Goal: Task Accomplishment & Management: Complete application form

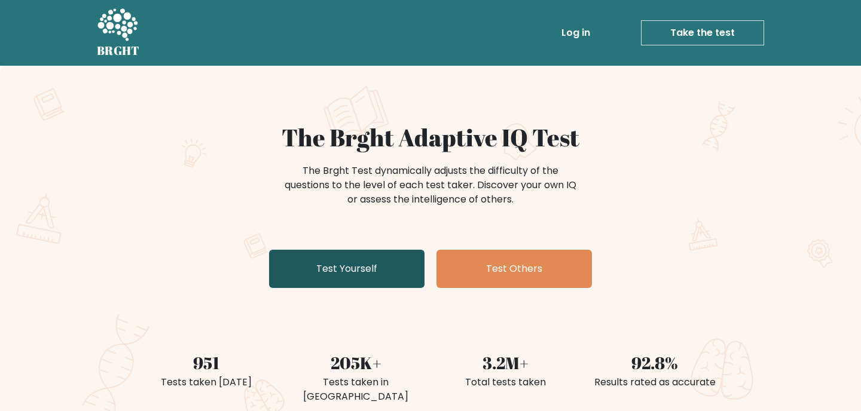
click at [395, 271] on link "Test Yourself" at bounding box center [346, 269] width 155 height 38
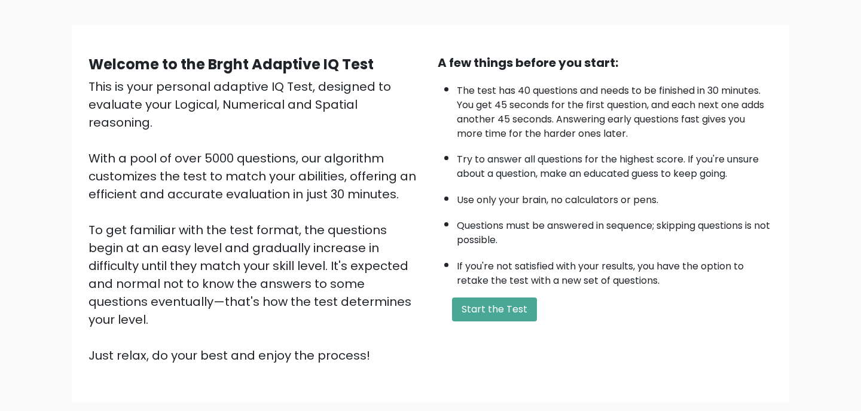
scroll to position [102, 0]
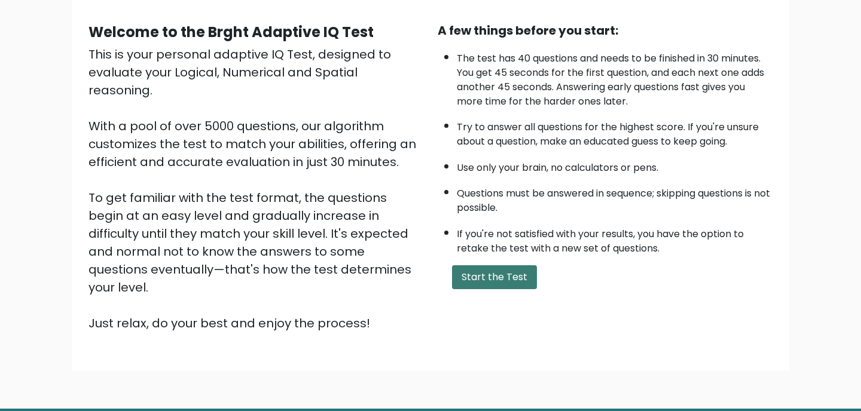
click at [473, 289] on button "Start the Test" at bounding box center [494, 277] width 85 height 24
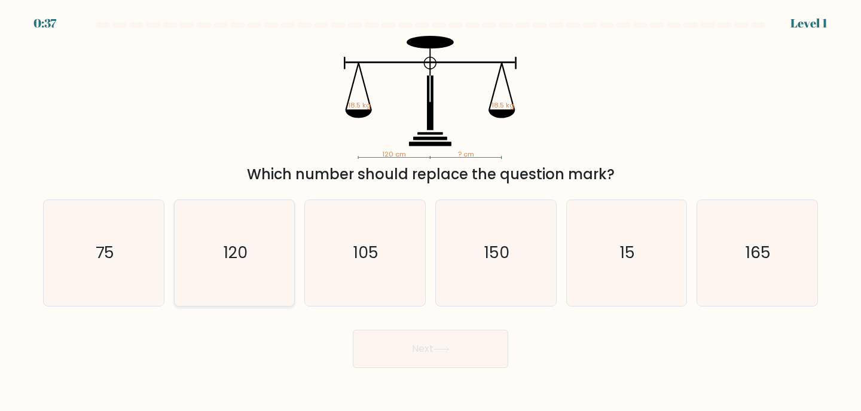
click at [241, 241] on icon "120" at bounding box center [235, 253] width 106 height 106
click at [430, 212] on input "b. 120" at bounding box center [430, 209] width 1 height 6
radio input "true"
click at [412, 358] on button "Next" at bounding box center [430, 349] width 155 height 38
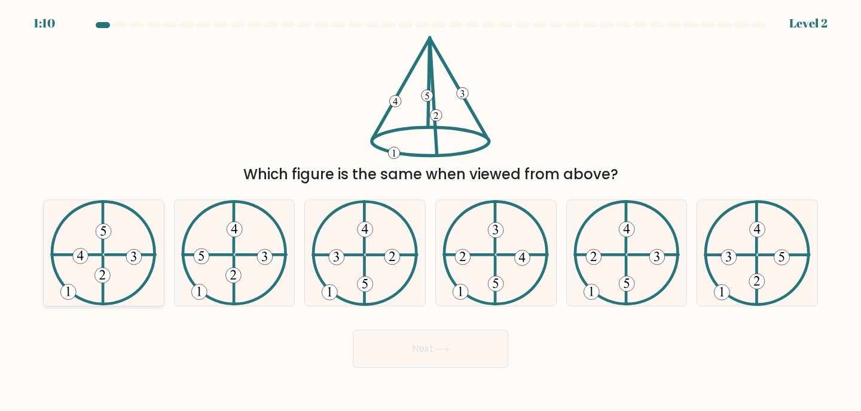
click at [99, 273] on 734 at bounding box center [103, 276] width 16 height 16
click at [430, 212] on input "a." at bounding box center [430, 209] width 1 height 6
radio input "true"
click at [383, 348] on button "Next" at bounding box center [430, 349] width 155 height 38
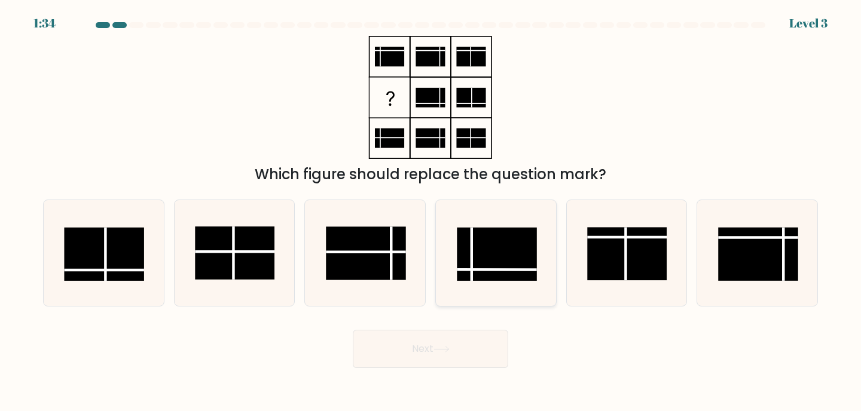
click at [505, 254] on rect at bounding box center [497, 254] width 80 height 53
click at [431, 212] on input "d." at bounding box center [430, 209] width 1 height 6
radio input "true"
click at [418, 342] on button "Next" at bounding box center [430, 349] width 155 height 38
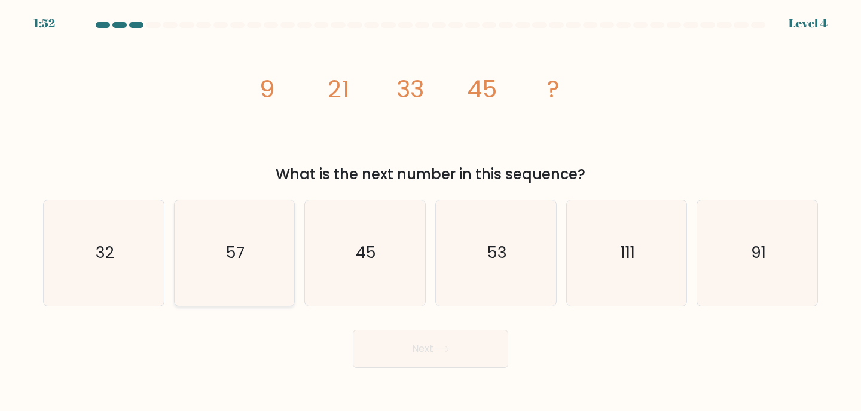
click at [182, 276] on icon "57" at bounding box center [235, 253] width 106 height 106
click at [430, 212] on input "b. 57" at bounding box center [430, 209] width 1 height 6
radio input "true"
click at [413, 369] on body "1:51 Level 4" at bounding box center [430, 205] width 861 height 411
click at [407, 347] on button "Next" at bounding box center [430, 349] width 155 height 38
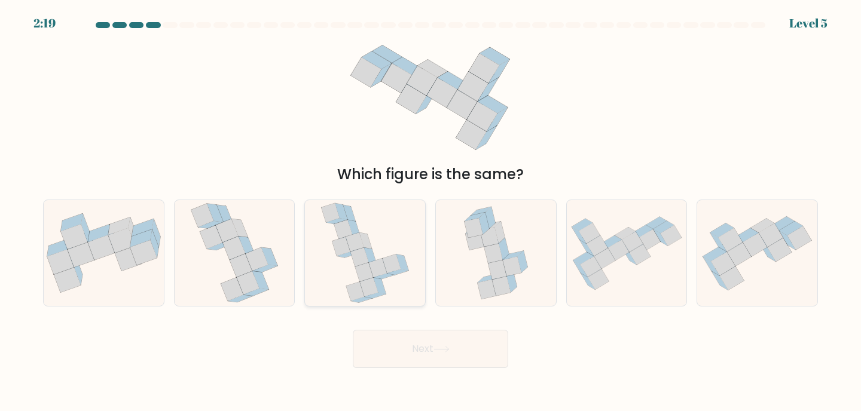
click at [367, 276] on icon at bounding box center [364, 272] width 18 height 19
click at [430, 212] on input "c." at bounding box center [430, 209] width 1 height 6
radio input "true"
click at [425, 361] on button "Next" at bounding box center [430, 349] width 155 height 38
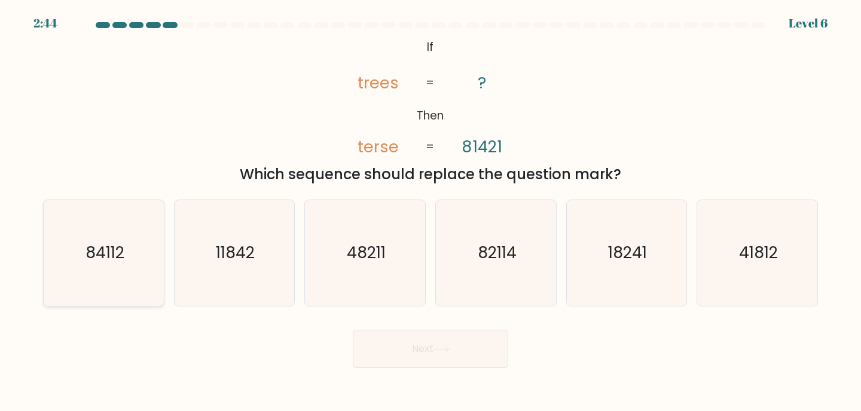
click at [122, 262] on text "84112" at bounding box center [104, 253] width 39 height 22
click at [430, 212] on input "a. 84112" at bounding box center [430, 209] width 1 height 6
radio input "true"
click at [421, 351] on button "Next" at bounding box center [430, 349] width 155 height 38
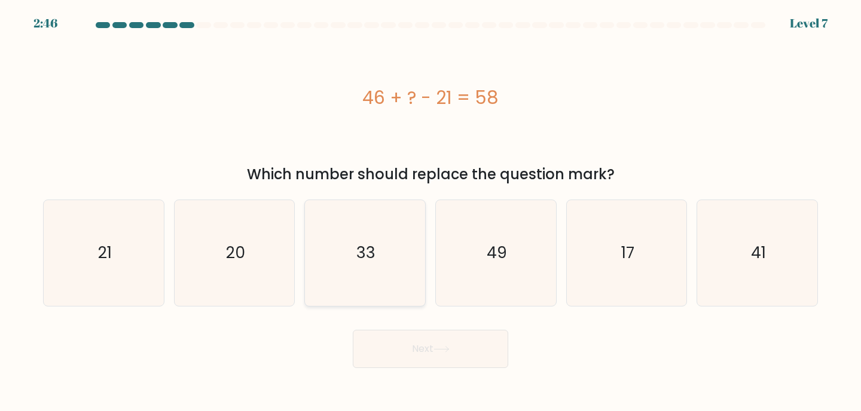
click at [343, 261] on icon "33" at bounding box center [365, 253] width 106 height 106
click at [430, 212] on input "c. 33" at bounding box center [430, 209] width 1 height 6
radio input "true"
click at [392, 353] on button "Next" at bounding box center [430, 349] width 155 height 38
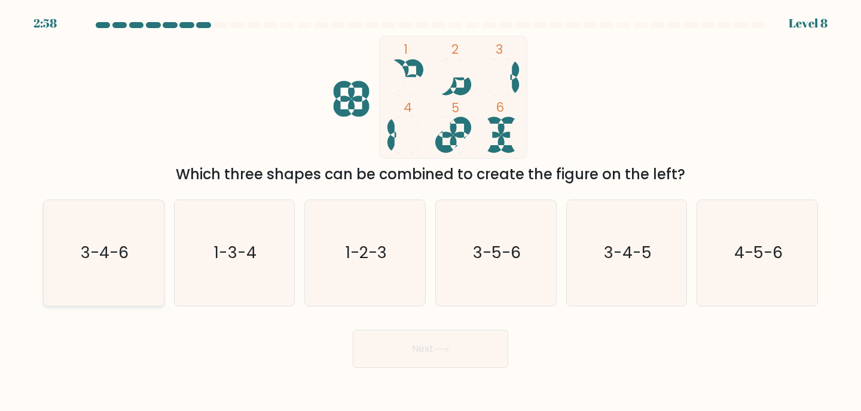
click at [84, 265] on icon "3-4-6" at bounding box center [104, 253] width 106 height 106
click at [430, 212] on input "a. 3-4-6" at bounding box center [430, 209] width 1 height 6
radio input "true"
click at [459, 349] on button "Next" at bounding box center [430, 349] width 155 height 38
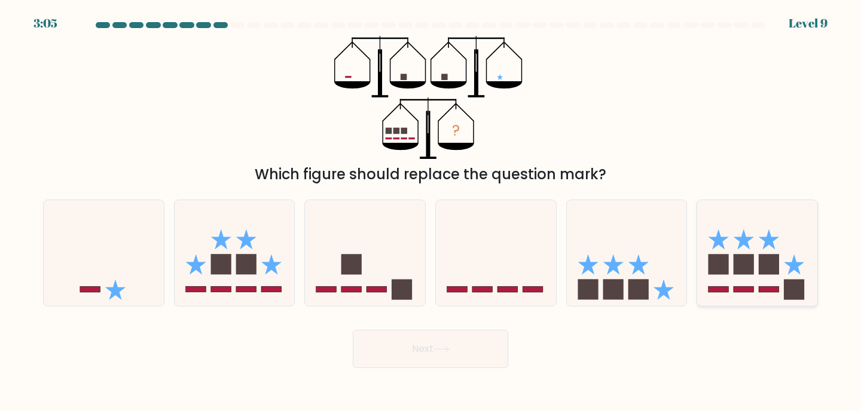
click at [721, 252] on icon at bounding box center [757, 253] width 120 height 99
click at [431, 212] on input "f." at bounding box center [430, 209] width 1 height 6
radio input "true"
click at [464, 344] on button "Next" at bounding box center [430, 349] width 155 height 38
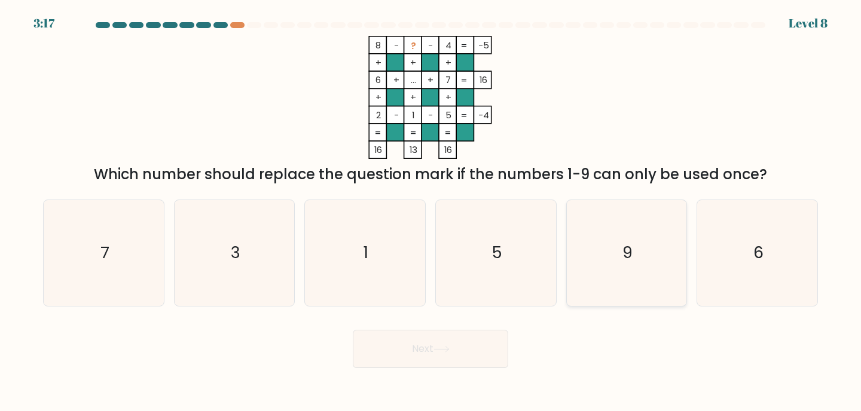
click at [628, 241] on icon "9" at bounding box center [627, 253] width 106 height 106
click at [431, 212] on input "e. 9" at bounding box center [430, 209] width 1 height 6
radio input "true"
click at [467, 356] on button "Next" at bounding box center [430, 349] width 155 height 38
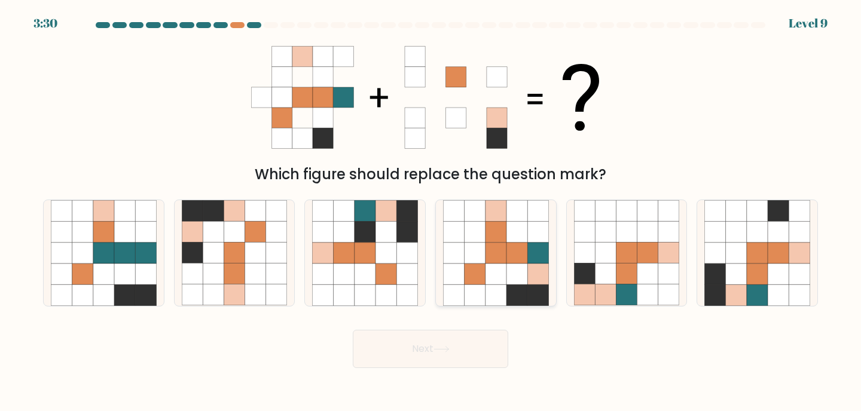
click at [518, 282] on icon at bounding box center [516, 274] width 21 height 21
click at [431, 212] on input "d." at bounding box center [430, 209] width 1 height 6
radio input "true"
click at [422, 346] on button "Next" at bounding box center [430, 349] width 155 height 38
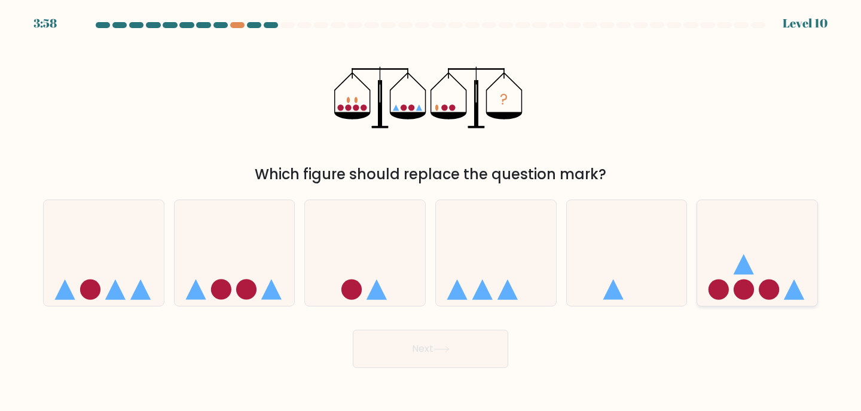
click at [754, 267] on icon at bounding box center [757, 253] width 120 height 99
click at [431, 212] on input "f." at bounding box center [430, 209] width 1 height 6
radio input "true"
click at [457, 346] on button "Next" at bounding box center [430, 349] width 155 height 38
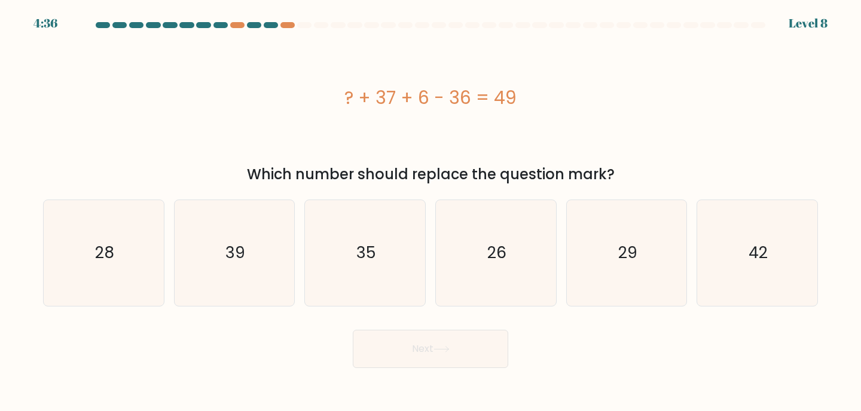
drag, startPoint x: 347, startPoint y: 93, endPoint x: 518, endPoint y: 95, distance: 170.4
click at [518, 95] on div "? + 37 + 6 - 36 = 49" at bounding box center [430, 97] width 775 height 27
copy div "? + 37 + 6 - 36 = 49"
click at [724, 253] on icon "42" at bounding box center [757, 253] width 106 height 106
click at [431, 212] on input "f. 42" at bounding box center [430, 209] width 1 height 6
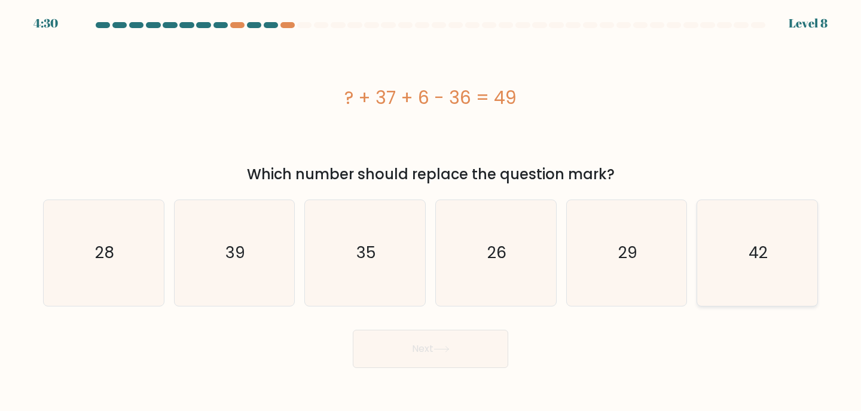
radio input "true"
click at [412, 357] on button "Next" at bounding box center [430, 349] width 155 height 38
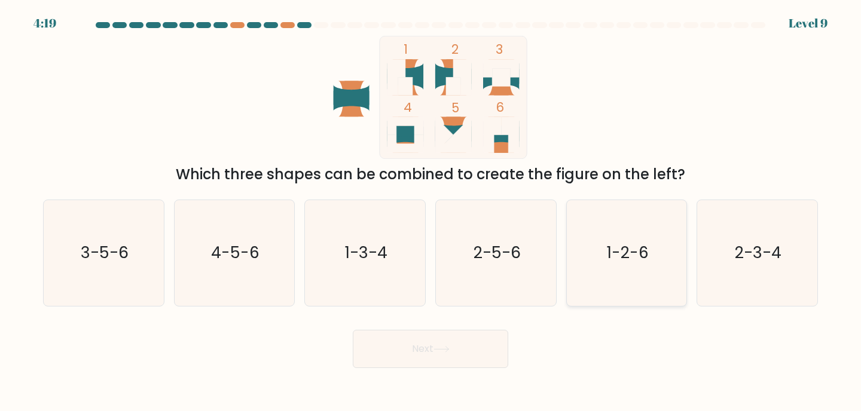
click at [626, 220] on icon "1-2-6" at bounding box center [627, 253] width 106 height 106
click at [431, 212] on input "e. 1-2-6" at bounding box center [430, 209] width 1 height 6
radio input "true"
click at [462, 350] on button "Next" at bounding box center [430, 349] width 155 height 38
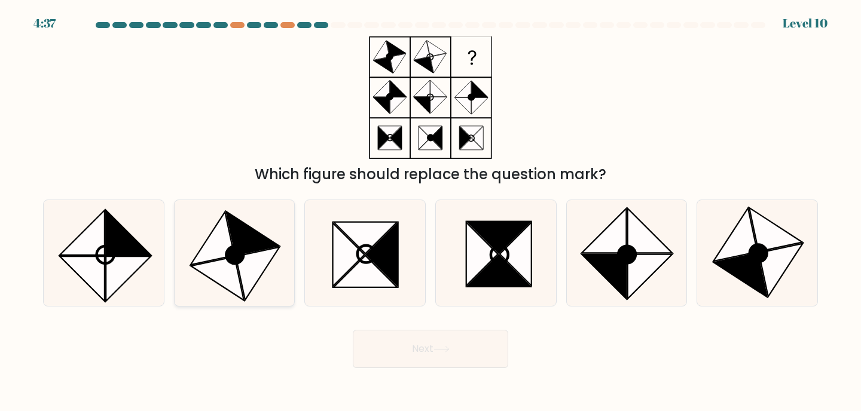
click at [237, 295] on icon at bounding box center [217, 279] width 53 height 44
click at [430, 212] on input "b." at bounding box center [430, 209] width 1 height 6
radio input "true"
click at [97, 255] on circle at bounding box center [105, 255] width 25 height 25
click at [430, 212] on input "a." at bounding box center [430, 209] width 1 height 6
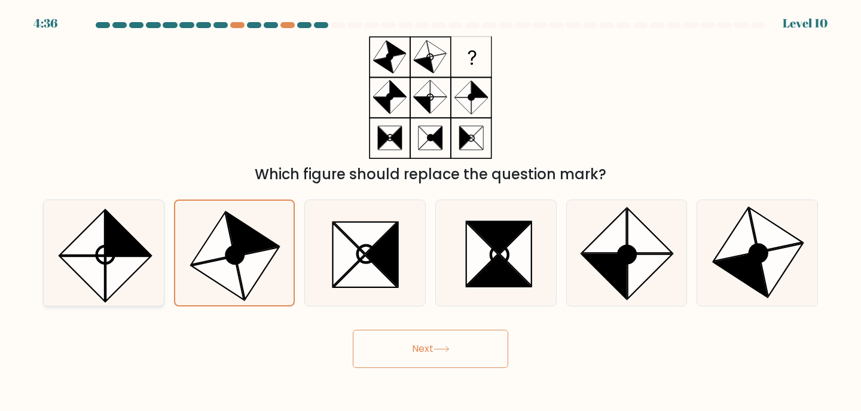
radio input "true"
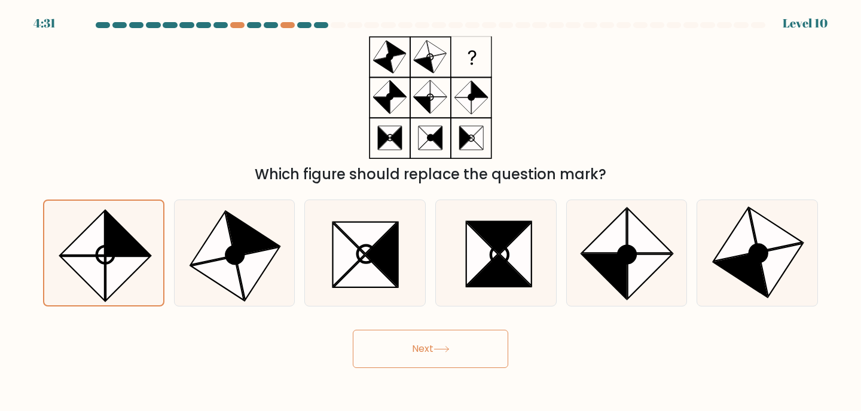
click at [386, 354] on button "Next" at bounding box center [430, 349] width 155 height 38
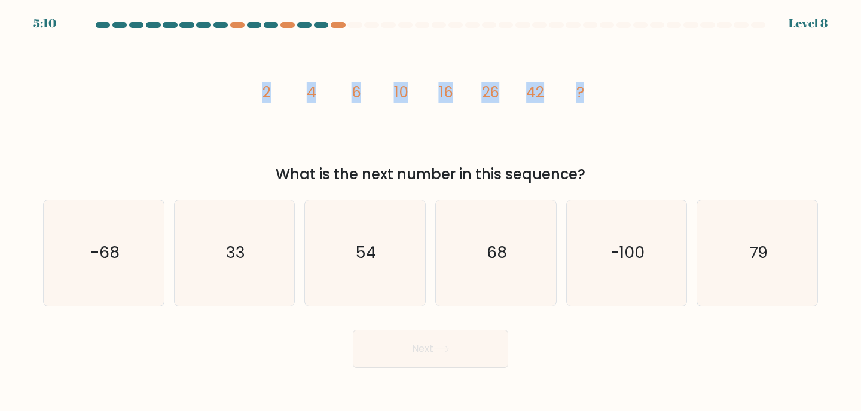
drag, startPoint x: 265, startPoint y: 90, endPoint x: 583, endPoint y: 90, distance: 318.0
click at [583, 90] on g "2 4 6 10 16 26 42 ?" at bounding box center [423, 92] width 322 height 21
copy g "2 4 6 10 16 26 42 ?"
click at [478, 286] on icon "68" at bounding box center [496, 253] width 106 height 106
click at [431, 212] on input "d. 68" at bounding box center [430, 209] width 1 height 6
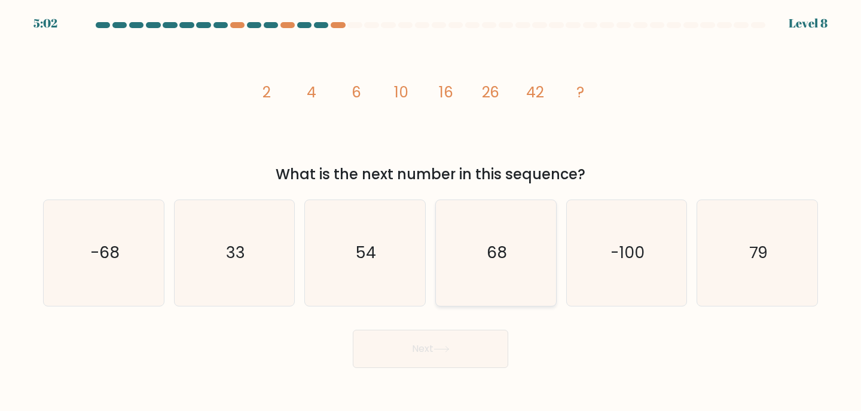
radio input "true"
click at [439, 363] on button "Next" at bounding box center [430, 349] width 155 height 38
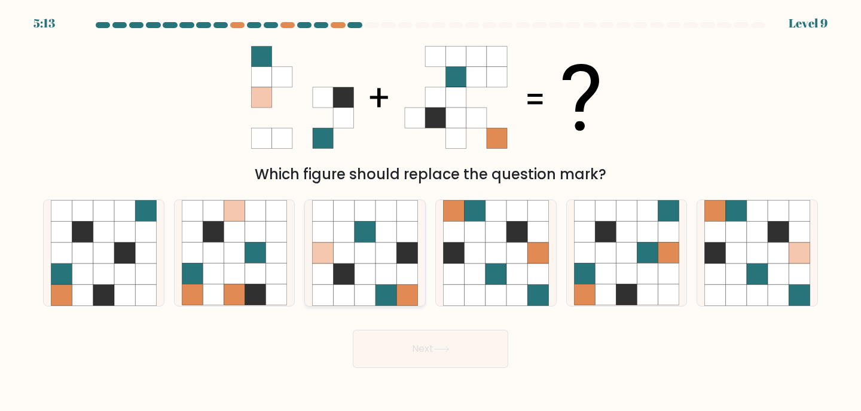
click at [377, 289] on icon at bounding box center [385, 295] width 21 height 21
click at [430, 212] on input "c." at bounding box center [430, 209] width 1 height 6
radio input "true"
click at [415, 332] on button "Next" at bounding box center [430, 349] width 155 height 38
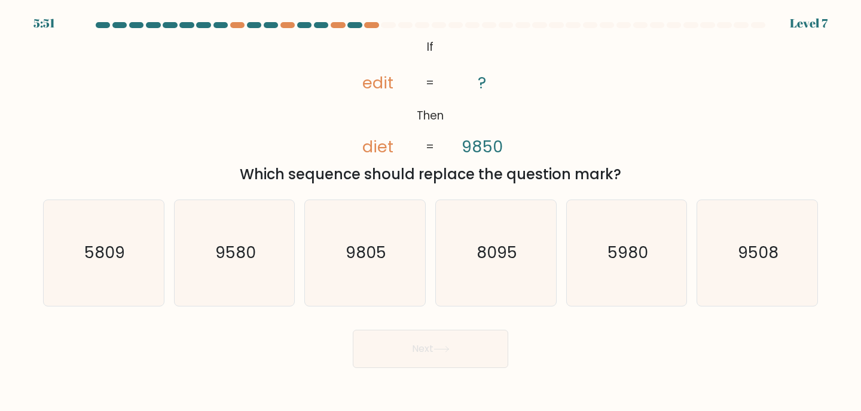
drag, startPoint x: 359, startPoint y: 81, endPoint x: 502, endPoint y: 142, distance: 155.6
click at [502, 142] on icon "@import url('https://fonts.googleapis.com/css?family=Abril+Fatface:400,100,100i…" at bounding box center [430, 97] width 200 height 123
click at [622, 251] on text "5980" at bounding box center [627, 253] width 41 height 22
click at [431, 212] on input "e. 5980" at bounding box center [430, 209] width 1 height 6
radio input "true"
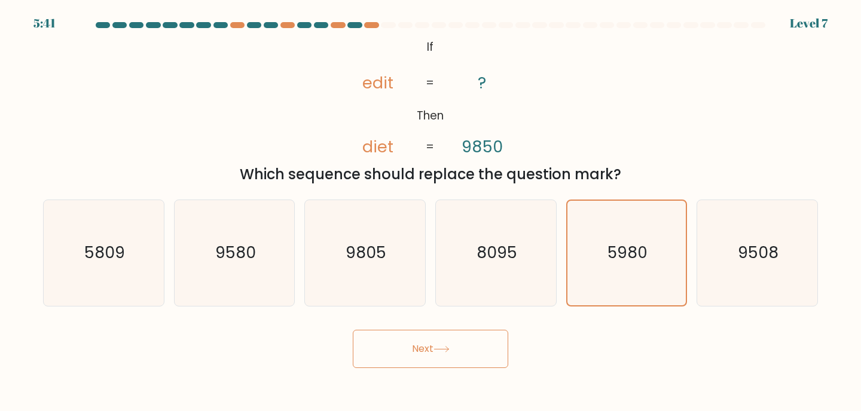
click at [375, 360] on button "Next" at bounding box center [430, 349] width 155 height 38
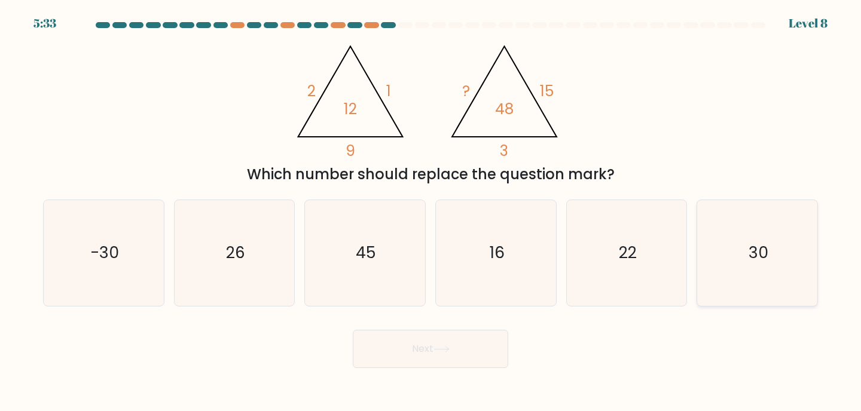
click at [757, 276] on icon "30" at bounding box center [757, 253] width 106 height 106
click at [431, 212] on input "f. 30" at bounding box center [430, 209] width 1 height 6
radio input "true"
click at [450, 351] on icon at bounding box center [441, 349] width 16 height 7
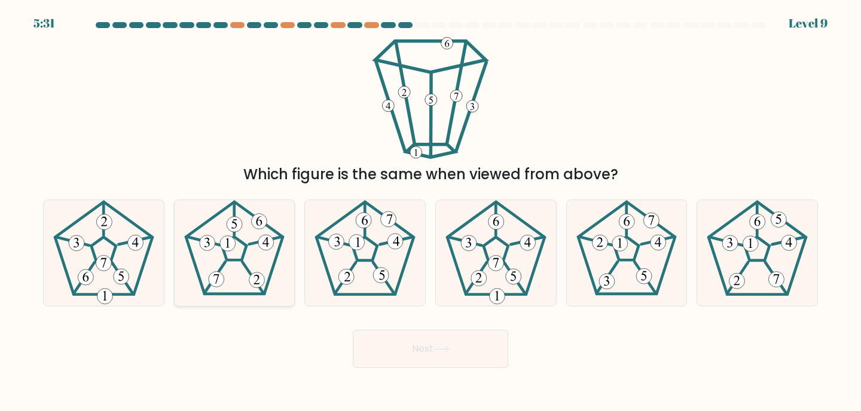
click at [221, 261] on icon at bounding box center [235, 253] width 106 height 106
click at [430, 212] on input "b." at bounding box center [430, 209] width 1 height 6
radio input "true"
click at [442, 347] on icon at bounding box center [441, 349] width 16 height 7
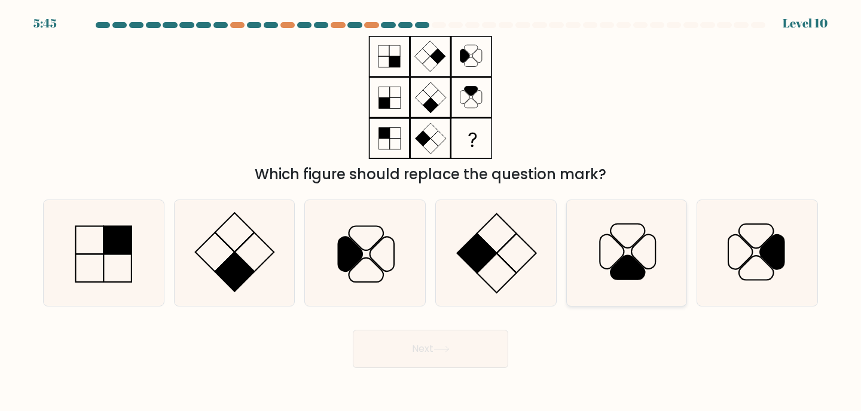
click at [629, 246] on icon at bounding box center [627, 253] width 106 height 106
click at [431, 212] on input "e." at bounding box center [430, 209] width 1 height 6
radio input "true"
click at [438, 351] on icon at bounding box center [441, 349] width 16 height 7
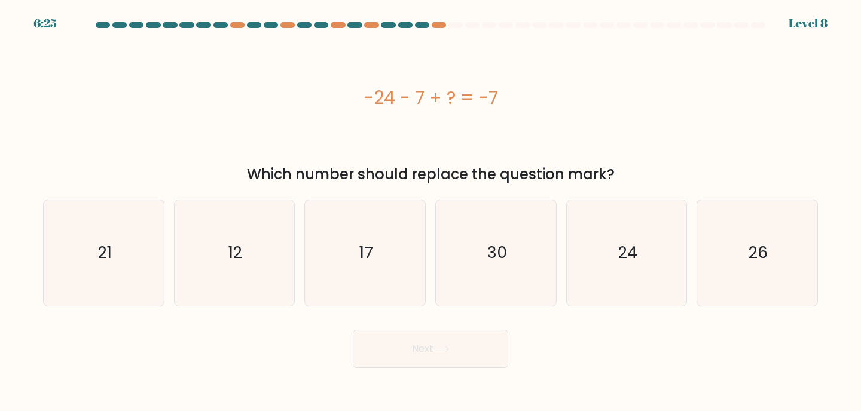
drag, startPoint x: 357, startPoint y: 92, endPoint x: 525, endPoint y: 99, distance: 168.1
click at [525, 99] on div "-24 - 7 + ? = -7" at bounding box center [430, 97] width 775 height 27
copy div "-24 - 7 + ? = -7"
click at [602, 273] on icon "24" at bounding box center [627, 253] width 106 height 106
click at [431, 212] on input "e. 24" at bounding box center [430, 209] width 1 height 6
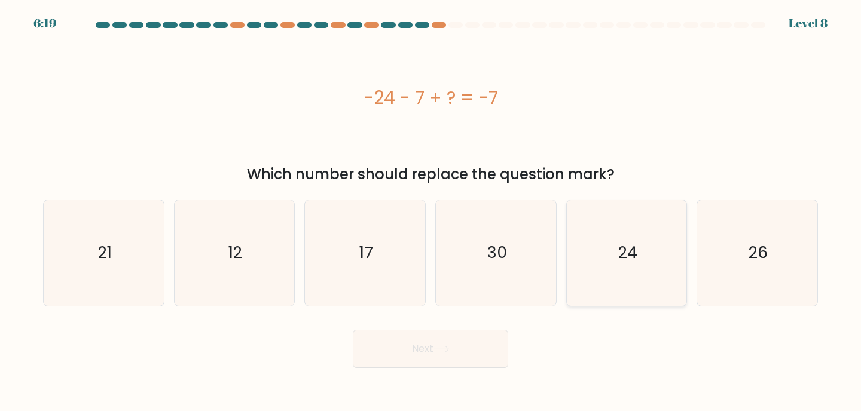
radio input "true"
click at [474, 361] on button "Next" at bounding box center [430, 349] width 155 height 38
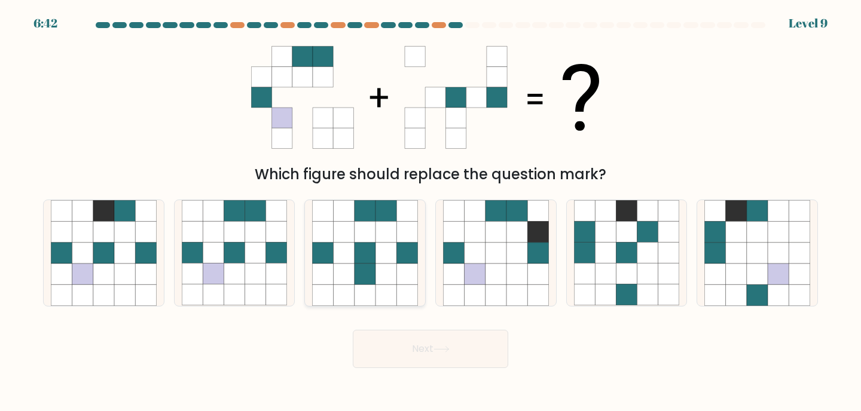
click at [369, 283] on icon at bounding box center [364, 274] width 21 height 21
click at [430, 212] on input "c." at bounding box center [430, 209] width 1 height 6
radio input "true"
click at [204, 259] on icon at bounding box center [213, 253] width 21 height 21
click at [430, 212] on input "b." at bounding box center [430, 209] width 1 height 6
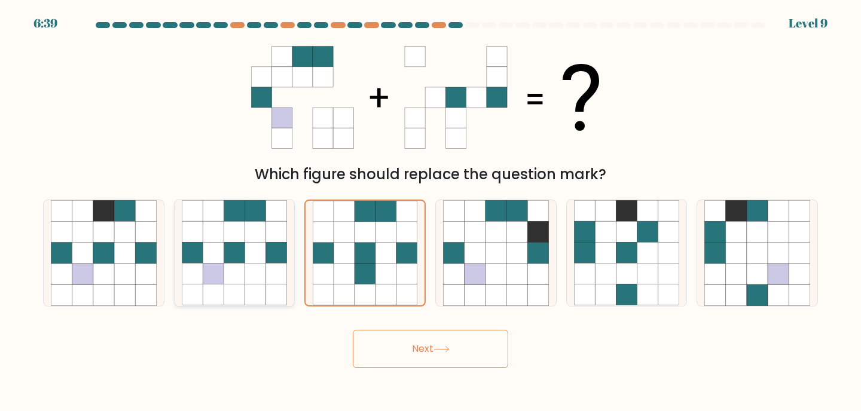
radio input "true"
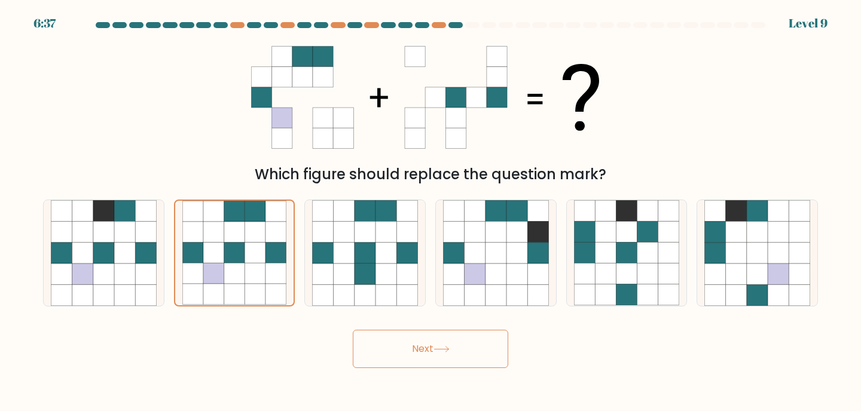
click at [432, 355] on button "Next" at bounding box center [430, 349] width 155 height 38
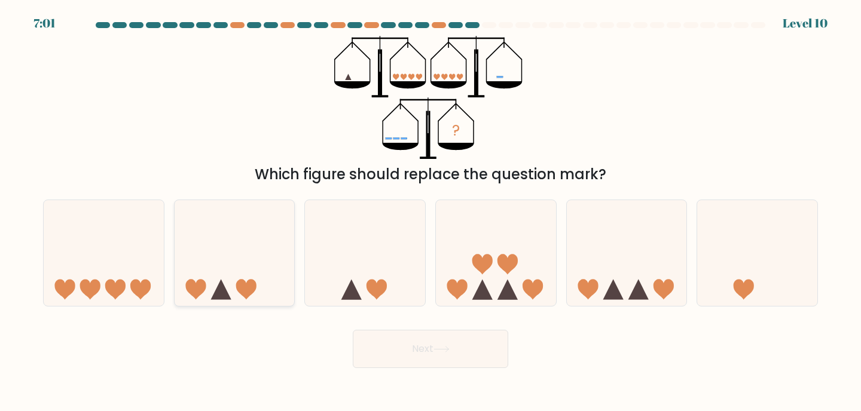
click at [230, 271] on icon at bounding box center [235, 253] width 120 height 99
click at [430, 212] on input "b." at bounding box center [430, 209] width 1 height 6
radio input "true"
click at [447, 267] on icon at bounding box center [496, 253] width 120 height 99
click at [431, 212] on input "d." at bounding box center [430, 209] width 1 height 6
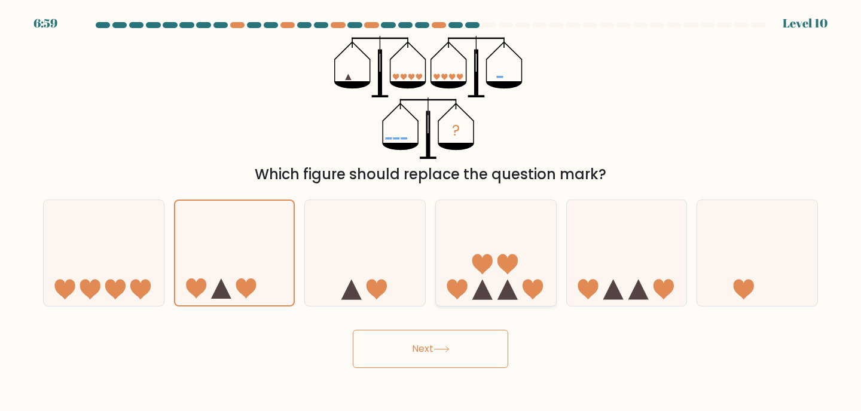
radio input "true"
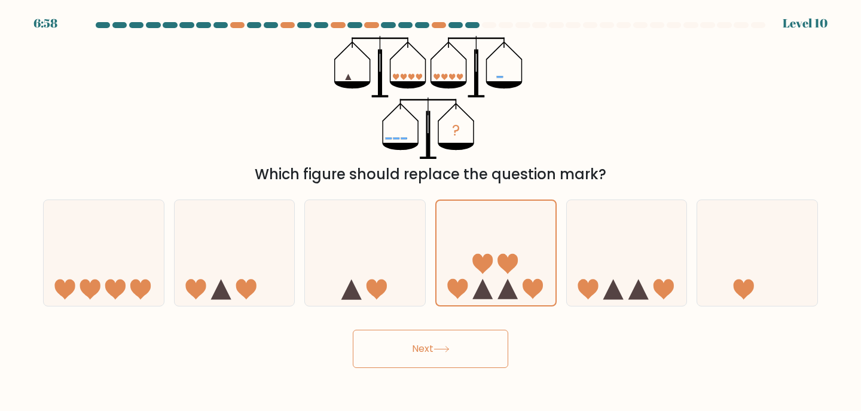
click at [449, 348] on icon at bounding box center [441, 349] width 16 height 7
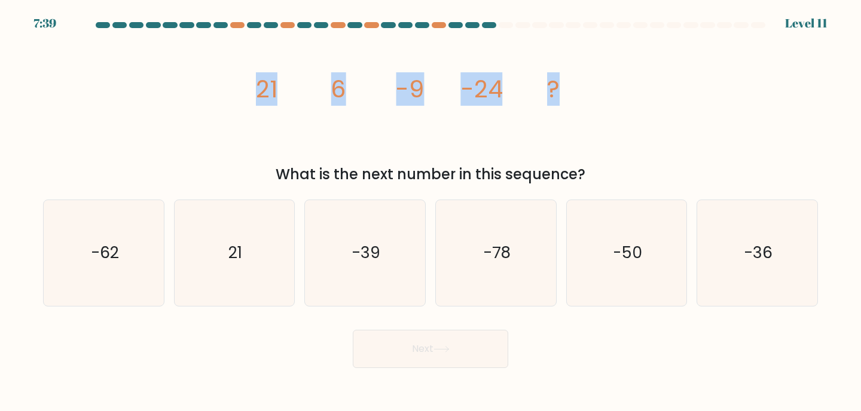
drag, startPoint x: 259, startPoint y: 92, endPoint x: 556, endPoint y: 89, distance: 296.5
click at [556, 89] on g "21 6 -9 -24 ?" at bounding box center [408, 88] width 304 height 33
copy g "21 6 -9 -24 ?"
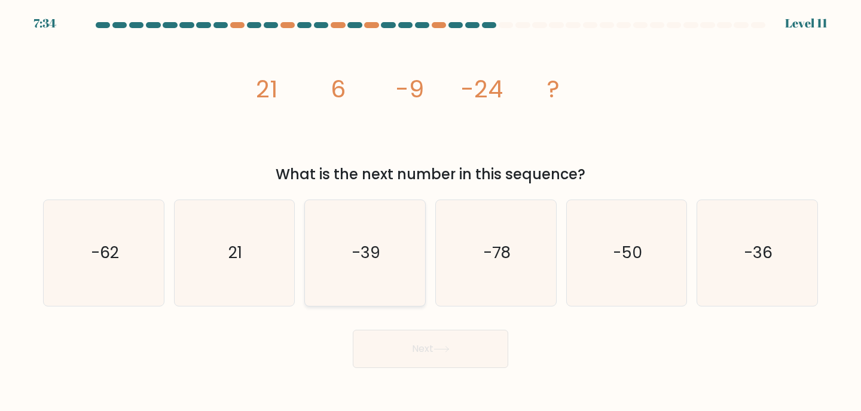
click at [353, 288] on icon "-39" at bounding box center [365, 253] width 106 height 106
click at [430, 212] on input "c. -39" at bounding box center [430, 209] width 1 height 6
radio input "true"
click at [394, 356] on button "Next" at bounding box center [430, 349] width 155 height 38
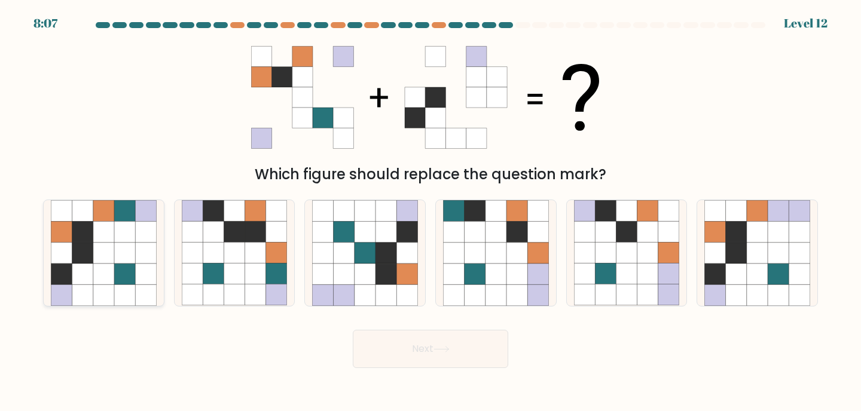
click at [129, 256] on icon at bounding box center [124, 253] width 21 height 21
click at [430, 212] on input "a." at bounding box center [430, 209] width 1 height 6
radio input "true"
click at [794, 262] on icon at bounding box center [798, 253] width 21 height 21
click at [431, 212] on input "f." at bounding box center [430, 209] width 1 height 6
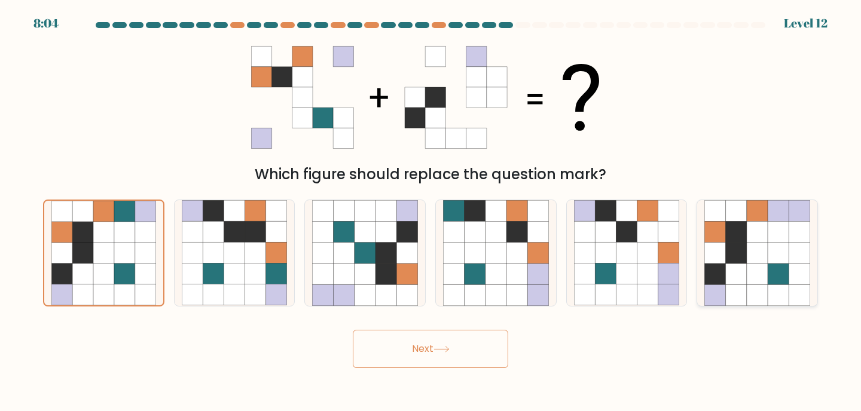
radio input "true"
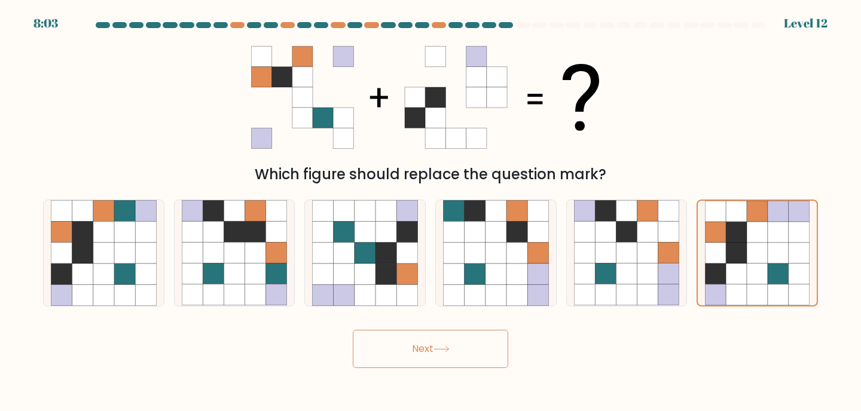
click at [476, 356] on button "Next" at bounding box center [430, 349] width 155 height 38
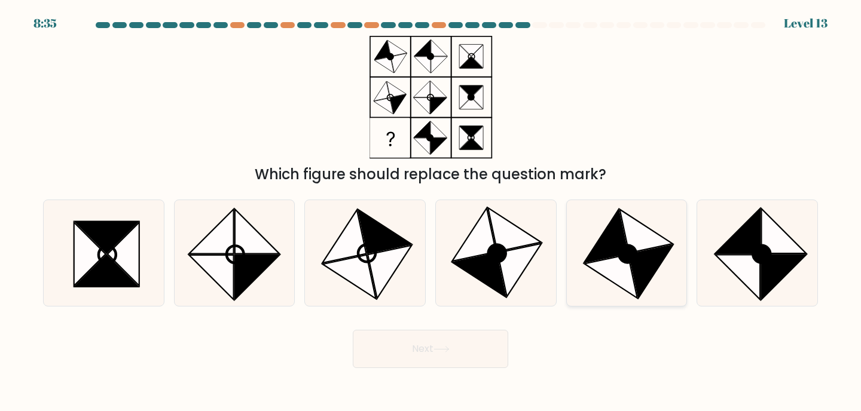
click at [666, 245] on icon at bounding box center [645, 232] width 53 height 44
click at [431, 212] on input "e." at bounding box center [430, 209] width 1 height 6
radio input "true"
click at [760, 279] on icon at bounding box center [738, 277] width 45 height 45
click at [431, 212] on input "f." at bounding box center [430, 209] width 1 height 6
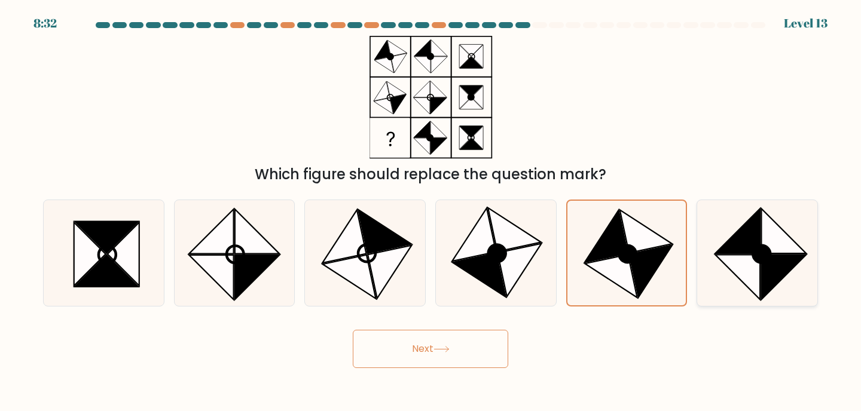
radio input "true"
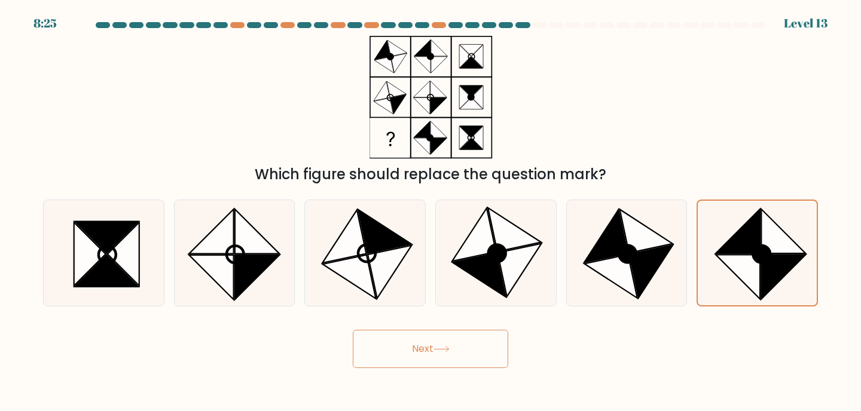
click at [675, 392] on body "8:25 Level 13" at bounding box center [430, 205] width 861 height 411
click at [481, 252] on icon at bounding box center [474, 235] width 44 height 53
click at [431, 212] on input "d." at bounding box center [430, 209] width 1 height 6
radio input "true"
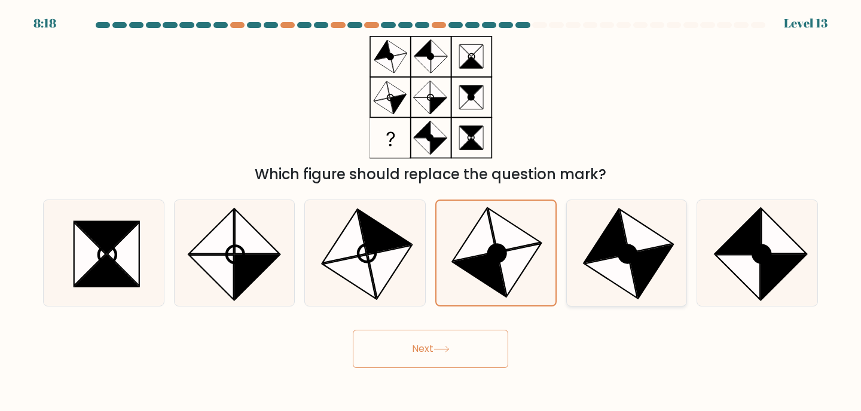
click at [621, 268] on icon at bounding box center [610, 277] width 53 height 44
click at [431, 212] on input "e." at bounding box center [430, 209] width 1 height 6
radio input "true"
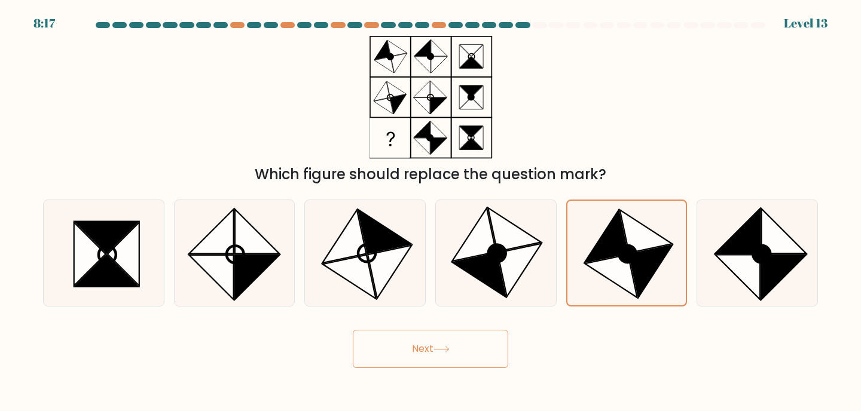
click at [428, 357] on button "Next" at bounding box center [430, 349] width 155 height 38
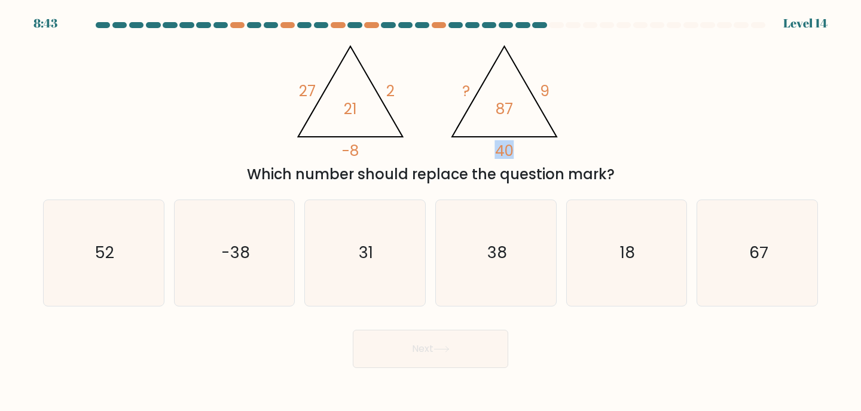
drag, startPoint x: 499, startPoint y: 150, endPoint x: 513, endPoint y: 151, distance: 14.4
click at [513, 151] on tspan "40" at bounding box center [504, 150] width 19 height 21
click at [479, 246] on icon "38" at bounding box center [496, 253] width 106 height 106
click at [431, 212] on input "d. 38" at bounding box center [430, 209] width 1 height 6
radio input "true"
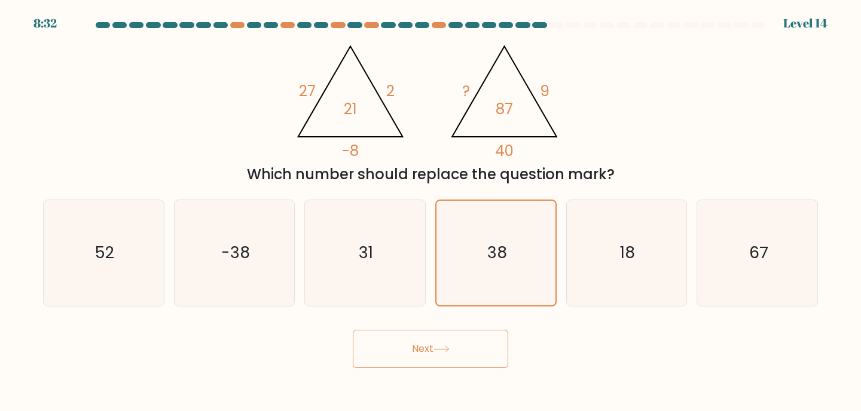
click at [435, 358] on button "Next" at bounding box center [430, 349] width 155 height 38
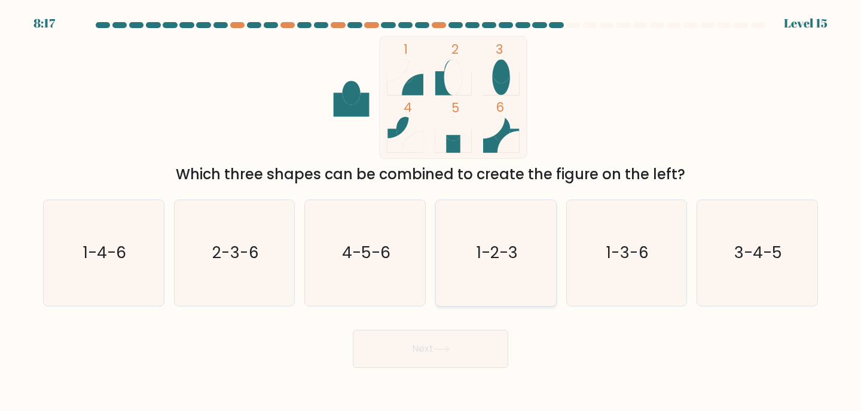
click at [500, 268] on icon "1-2-3" at bounding box center [496, 253] width 106 height 106
click at [431, 212] on input "d. 1-2-3" at bounding box center [430, 209] width 1 height 6
radio input "true"
click at [445, 346] on icon at bounding box center [441, 349] width 16 height 7
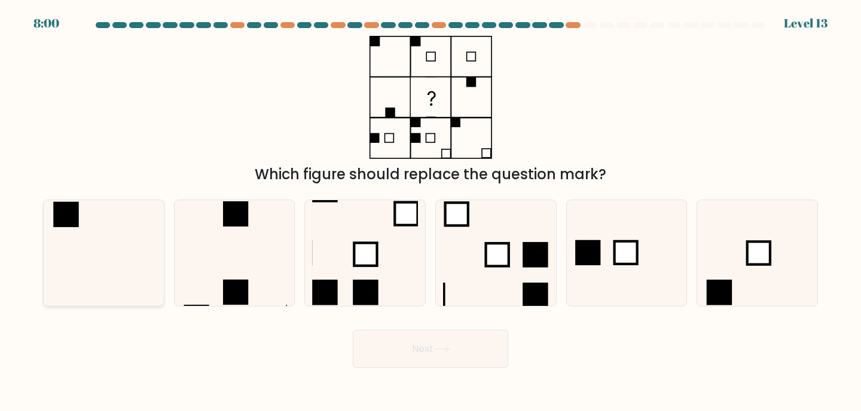
click at [91, 240] on icon at bounding box center [104, 253] width 106 height 106
click at [430, 212] on input "a." at bounding box center [430, 209] width 1 height 6
radio input "true"
click at [468, 197] on div "a. b. c." at bounding box center [430, 248] width 784 height 117
click at [494, 262] on rect at bounding box center [496, 254] width 23 height 23
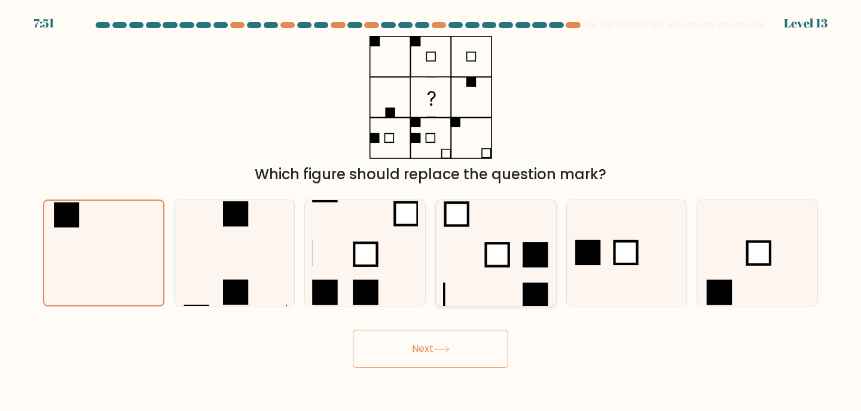
click at [431, 212] on input "d." at bounding box center [430, 209] width 1 height 6
radio input "true"
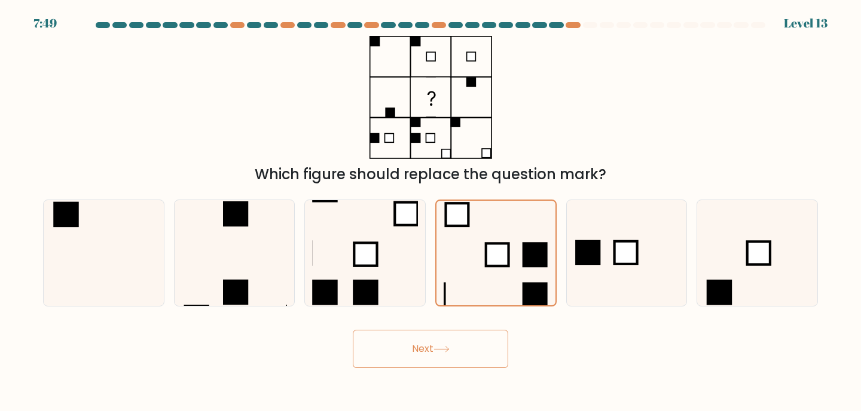
click at [441, 357] on button "Next" at bounding box center [430, 349] width 155 height 38
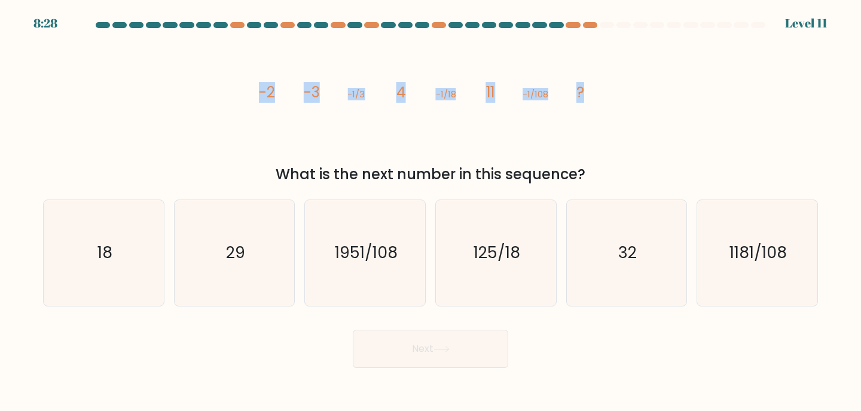
drag, startPoint x: 256, startPoint y: 94, endPoint x: 582, endPoint y: 94, distance: 325.2
click at [582, 94] on icon "image/svg+xml -2 -3 -1/3 4 -1/18 11 -1/108 ?" at bounding box center [430, 97] width 359 height 123
copy g "-2 -3 -1/3 4 -1/18 11 -1/108 ?"
click at [51, 267] on icon "18" at bounding box center [104, 253] width 106 height 106
click at [430, 212] on input "a. 18" at bounding box center [430, 209] width 1 height 6
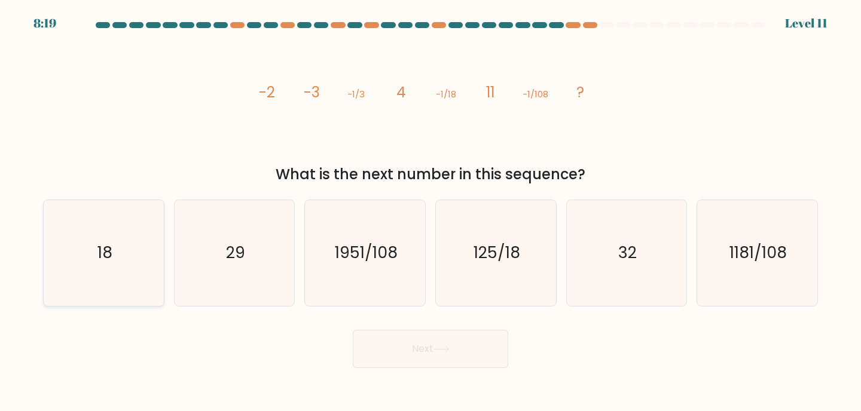
radio input "true"
click at [405, 343] on button "Next" at bounding box center [430, 349] width 155 height 38
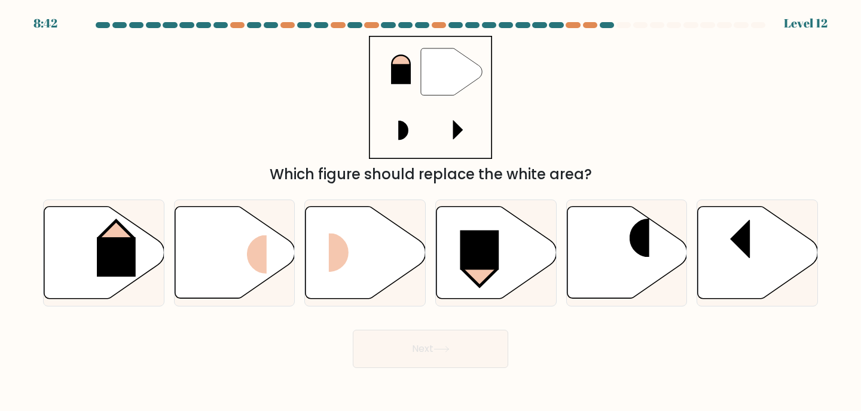
drag, startPoint x: 277, startPoint y: 174, endPoint x: 586, endPoint y: 169, distance: 309.7
click at [586, 169] on div "Which figure should replace the white area?" at bounding box center [430, 175] width 760 height 22
copy div "Which figure should replace the white area?"
click at [250, 152] on div "" Which figure should replace the white area?" at bounding box center [430, 110] width 789 height 149
click at [369, 267] on icon at bounding box center [365, 253] width 120 height 92
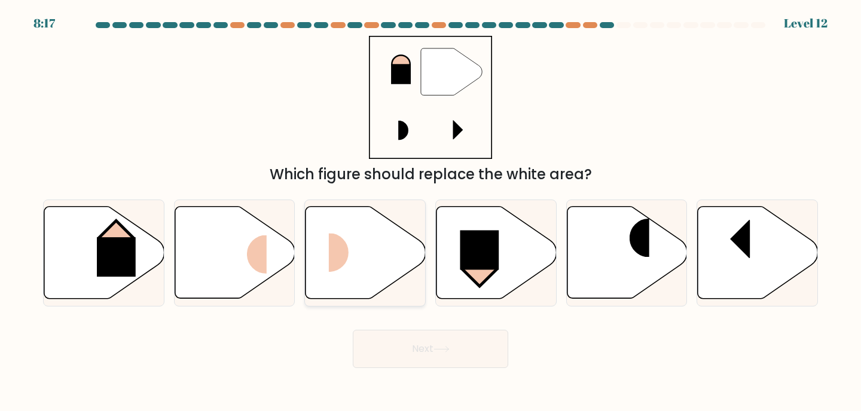
click at [430, 212] on input "c." at bounding box center [430, 209] width 1 height 6
radio input "true"
click at [369, 267] on icon at bounding box center [365, 252] width 119 height 91
click at [430, 212] on input "c." at bounding box center [430, 209] width 1 height 6
click at [238, 286] on icon at bounding box center [235, 253] width 120 height 92
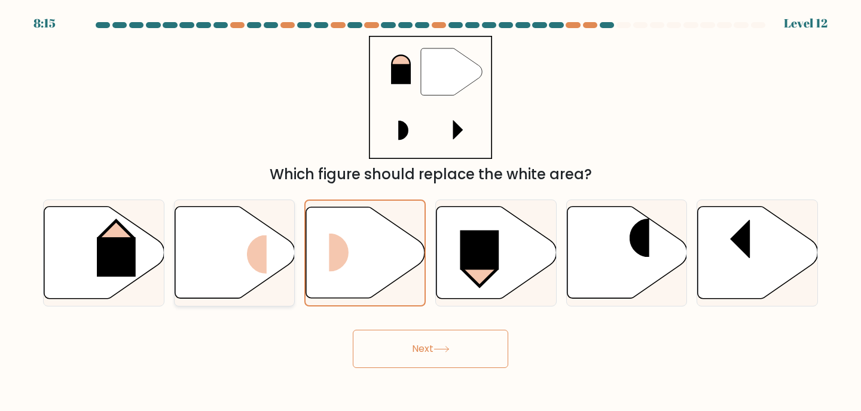
click at [430, 212] on input "b." at bounding box center [430, 209] width 1 height 6
radio input "true"
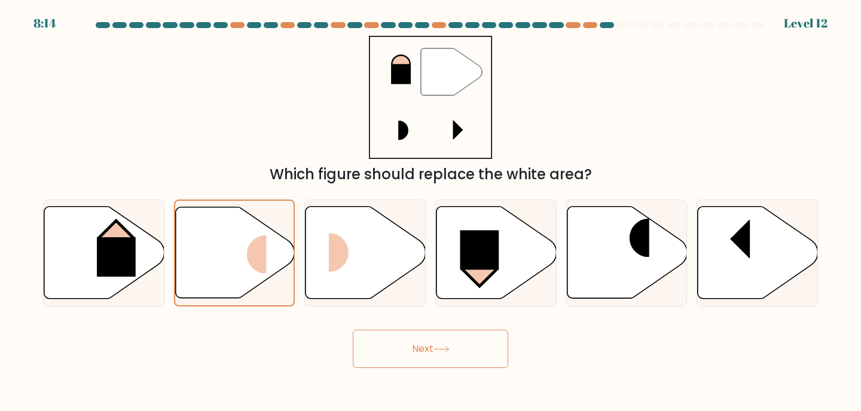
click at [386, 338] on button "Next" at bounding box center [430, 349] width 155 height 38
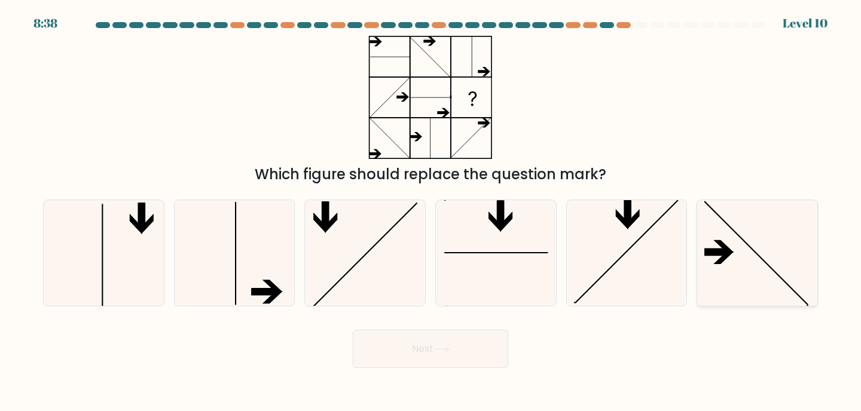
click at [723, 267] on icon at bounding box center [757, 253] width 106 height 106
click at [431, 212] on input "f." at bounding box center [430, 209] width 1 height 6
radio input "true"
click at [482, 346] on button "Next" at bounding box center [430, 349] width 155 height 38
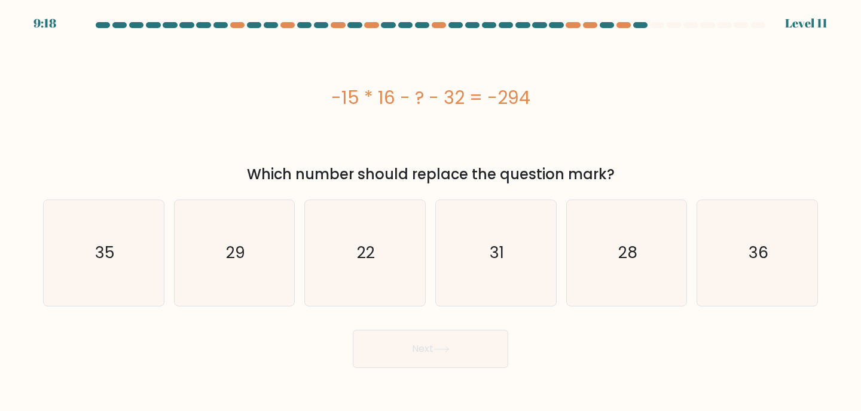
drag, startPoint x: 326, startPoint y: 94, endPoint x: 543, endPoint y: 103, distance: 217.1
click at [543, 103] on div "-15 * 16 - ? - 32 = -294" at bounding box center [430, 97] width 775 height 27
copy div "-15 * 16 - ? - 32 = -294"
click at [386, 222] on icon "22" at bounding box center [365, 253] width 106 height 106
click at [430, 212] on input "c. 22" at bounding box center [430, 209] width 1 height 6
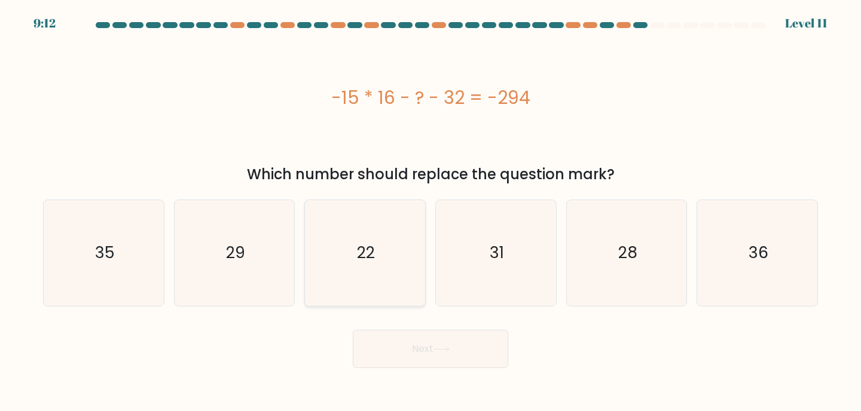
radio input "true"
click at [410, 354] on button "Next" at bounding box center [430, 349] width 155 height 38
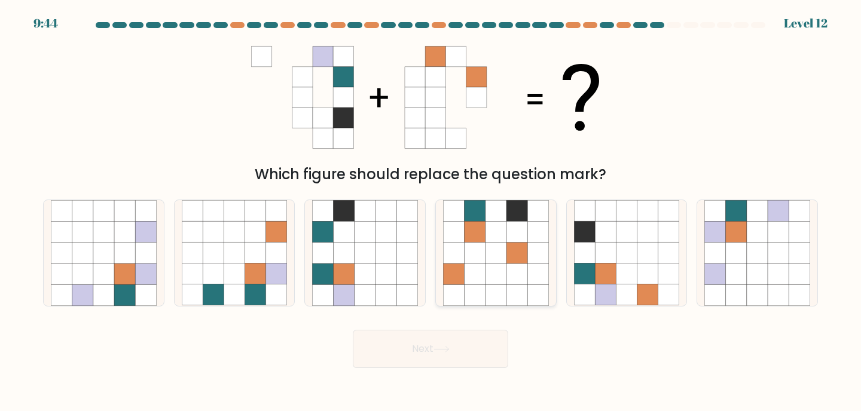
click at [488, 276] on icon at bounding box center [495, 274] width 21 height 21
click at [431, 212] on input "d." at bounding box center [430, 209] width 1 height 6
radio input "true"
click at [422, 350] on button "Next" at bounding box center [430, 349] width 155 height 38
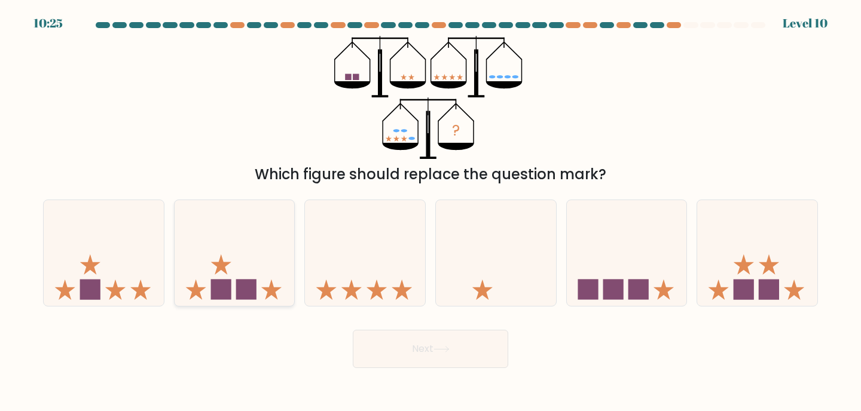
click at [270, 255] on icon at bounding box center [235, 253] width 120 height 99
click at [430, 212] on input "b." at bounding box center [430, 209] width 1 height 6
radio input "true"
click at [405, 349] on button "Next" at bounding box center [430, 349] width 155 height 38
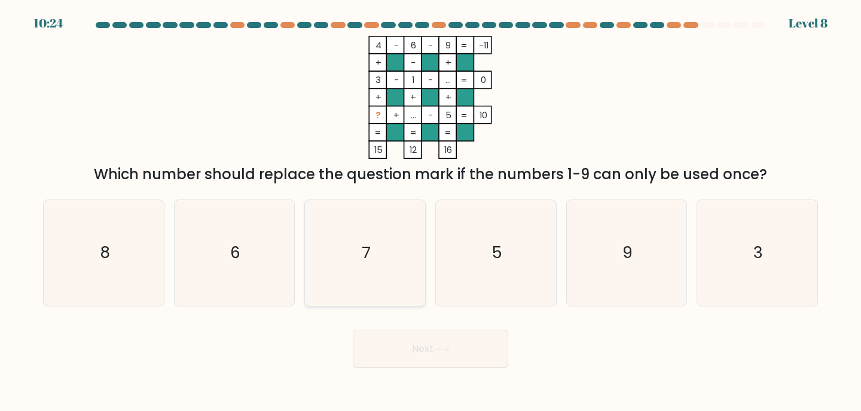
click at [366, 232] on icon "7" at bounding box center [365, 253] width 106 height 106
click at [430, 212] on input "c. 7" at bounding box center [430, 209] width 1 height 6
radio input "true"
click at [127, 167] on div "Which number should replace the question mark if the numbers 1-9 can only be us…" at bounding box center [430, 175] width 760 height 22
click at [90, 173] on div "Which number should replace the question mark if the numbers 1-9 can only be us…" at bounding box center [430, 175] width 760 height 22
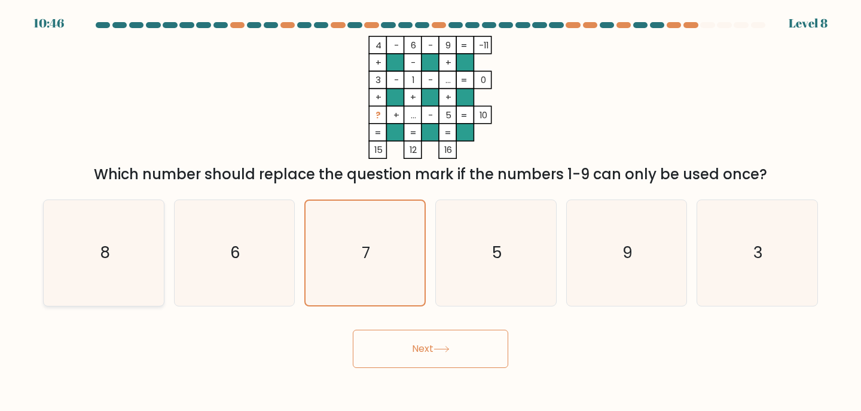
click at [123, 225] on icon "8" at bounding box center [104, 253] width 106 height 106
click at [430, 212] on input "a. 8" at bounding box center [430, 209] width 1 height 6
radio input "true"
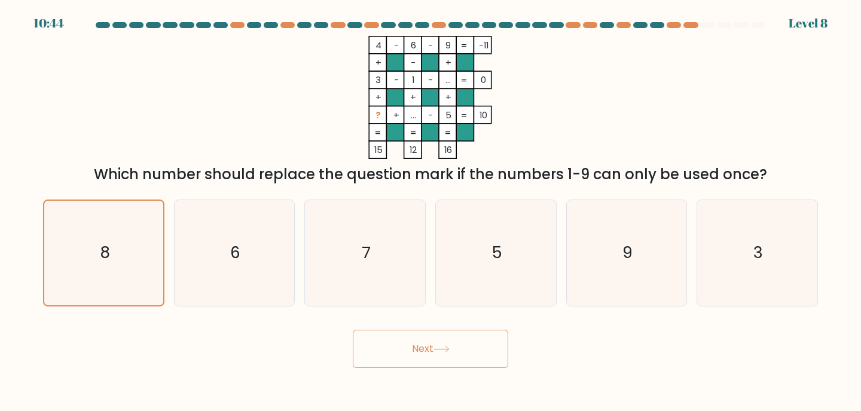
click at [408, 353] on button "Next" at bounding box center [430, 349] width 155 height 38
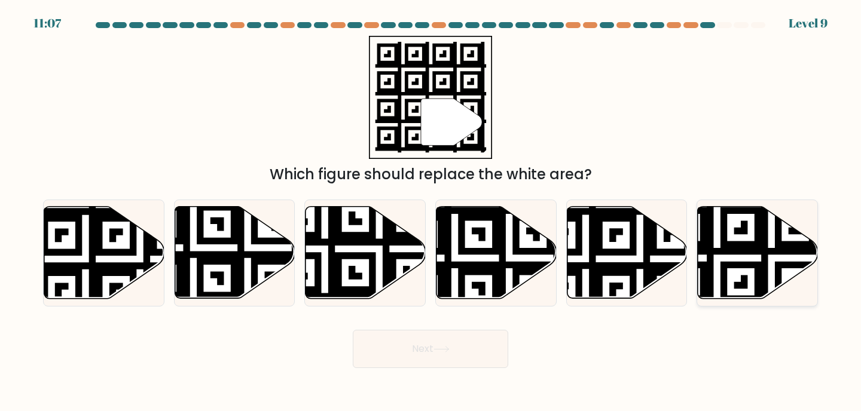
click at [733, 280] on icon at bounding box center [758, 253] width 120 height 92
click at [431, 212] on input "f." at bounding box center [430, 209] width 1 height 6
radio input "true"
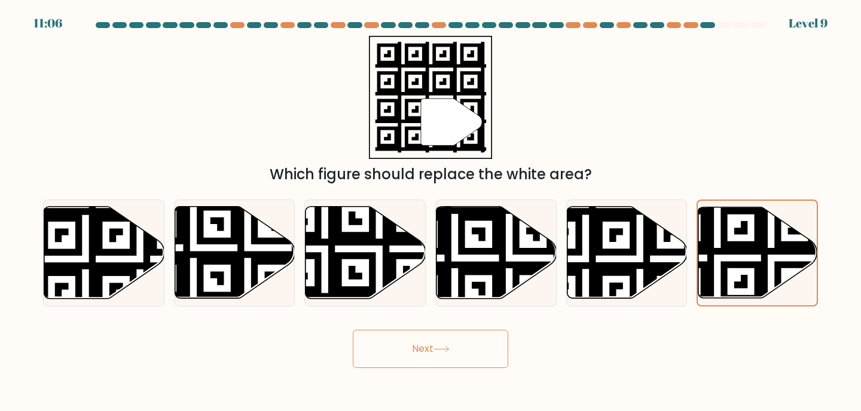
click at [403, 340] on button "Next" at bounding box center [430, 349] width 155 height 38
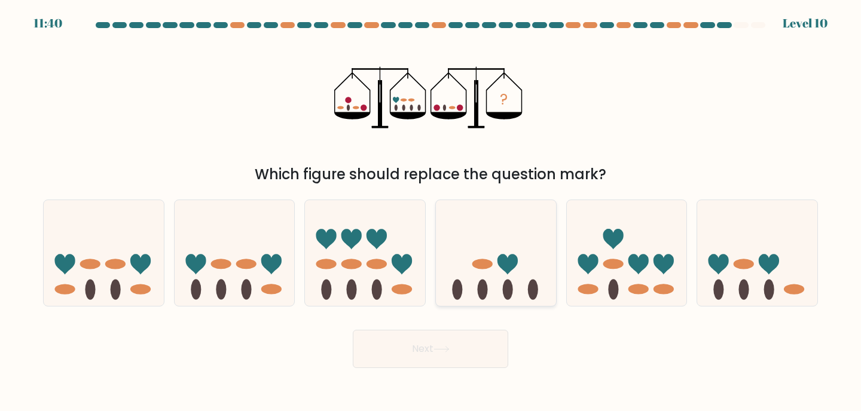
click at [530, 276] on icon at bounding box center [496, 253] width 120 height 99
click at [431, 212] on input "d." at bounding box center [430, 209] width 1 height 6
radio input "true"
click at [433, 354] on button "Next" at bounding box center [430, 349] width 155 height 38
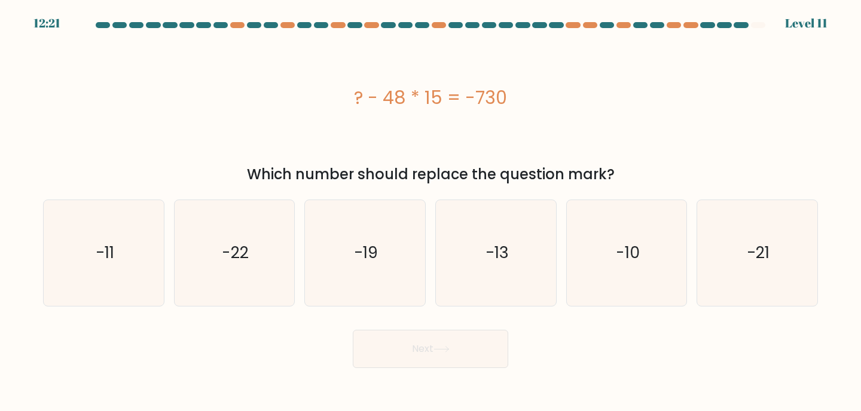
drag, startPoint x: 346, startPoint y: 100, endPoint x: 522, endPoint y: 126, distance: 178.2
click at [522, 126] on div "? - 48 * 15 = -730" at bounding box center [430, 97] width 775 height 123
copy div "? - 48 * 15 = -730"
click at [633, 245] on text "-10" at bounding box center [628, 253] width 24 height 22
click at [431, 212] on input "e. -10" at bounding box center [430, 209] width 1 height 6
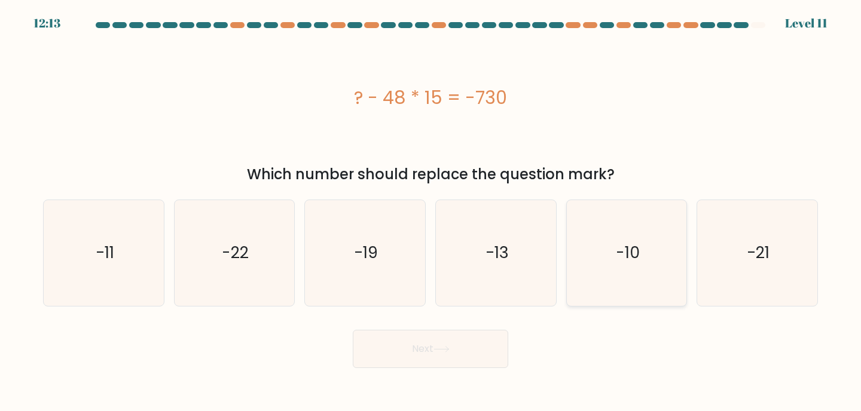
radio input "true"
click at [445, 342] on button "Next" at bounding box center [430, 349] width 155 height 38
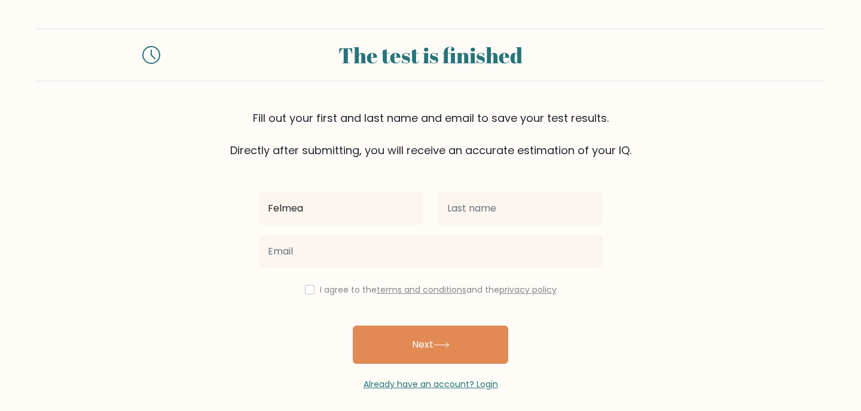
type input "Felmea"
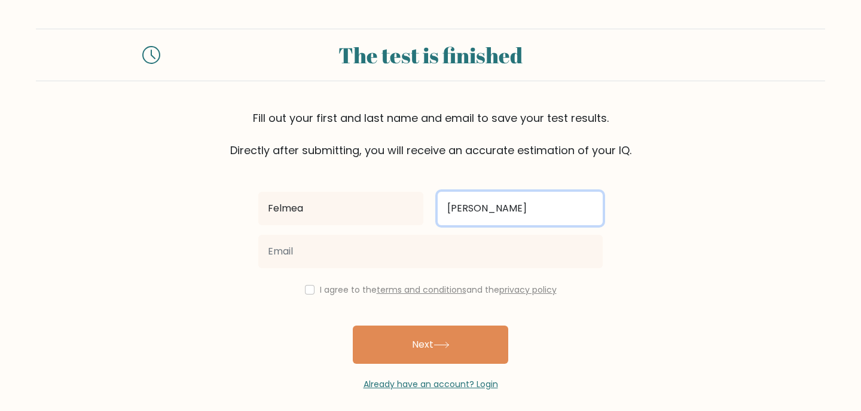
type input "Dulman"
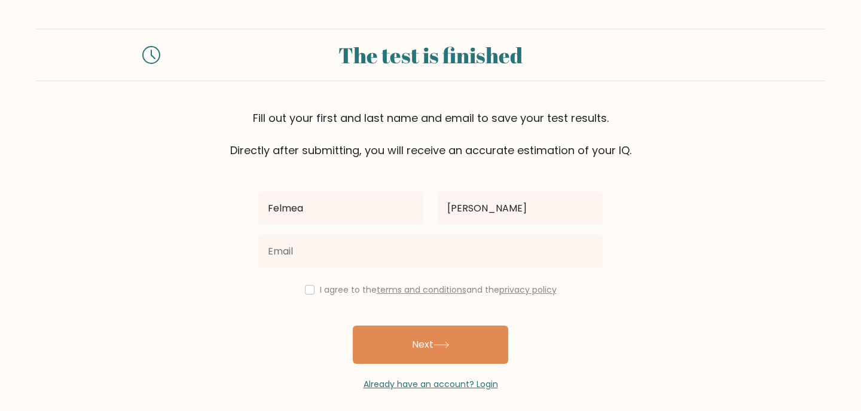
click at [378, 271] on div at bounding box center [430, 251] width 359 height 43
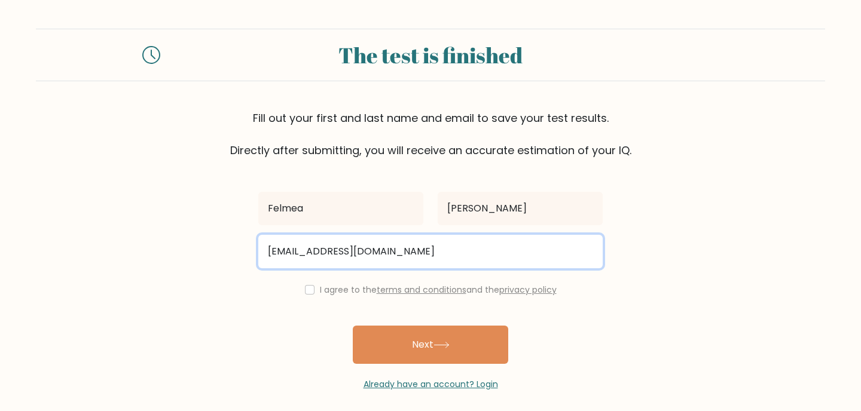
type input "felmeadawnd@gmail.com"
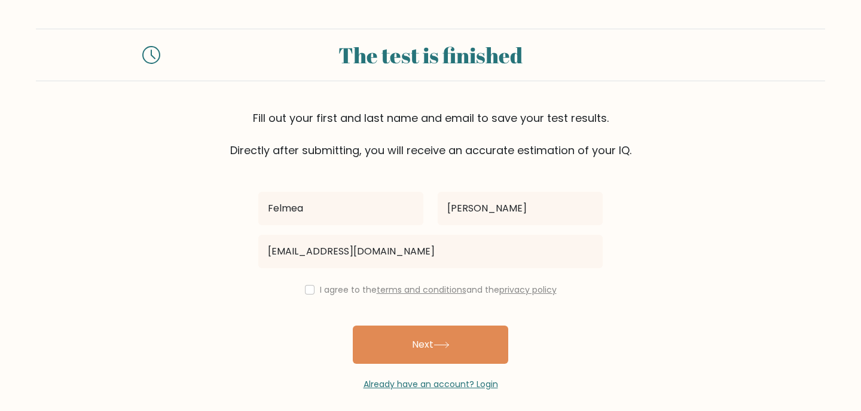
click at [307, 291] on input "checkbox" at bounding box center [310, 290] width 10 height 10
checkbox input "true"
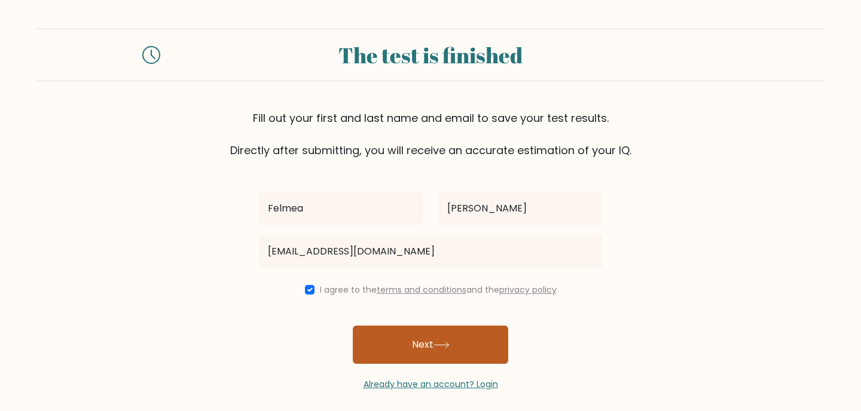
click at [381, 335] on button "Next" at bounding box center [430, 345] width 155 height 38
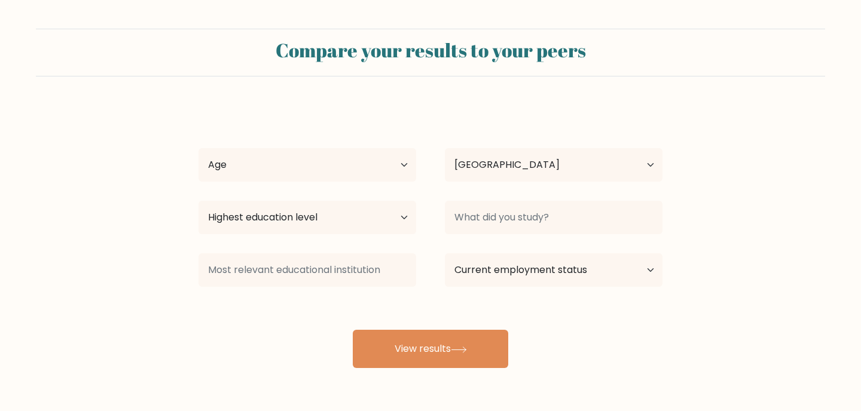
select select "PH"
select select "25_34"
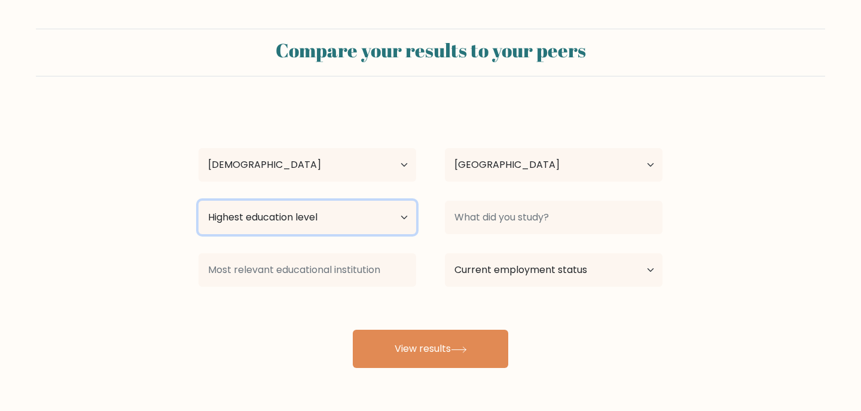
select select "bachelors_degree"
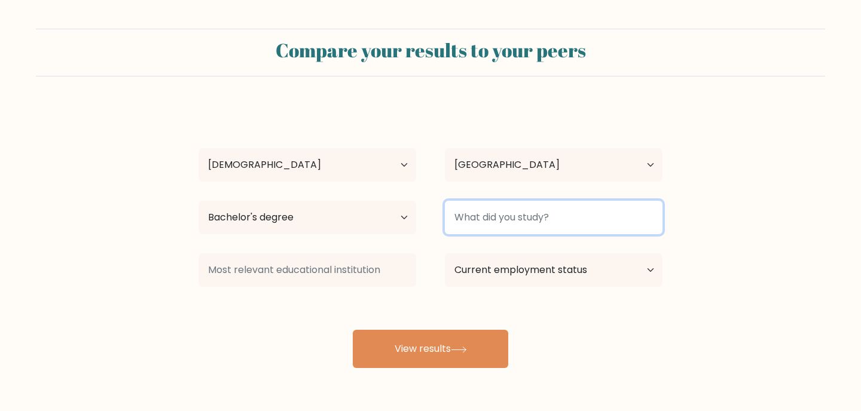
click at [479, 212] on input at bounding box center [554, 217] width 218 height 33
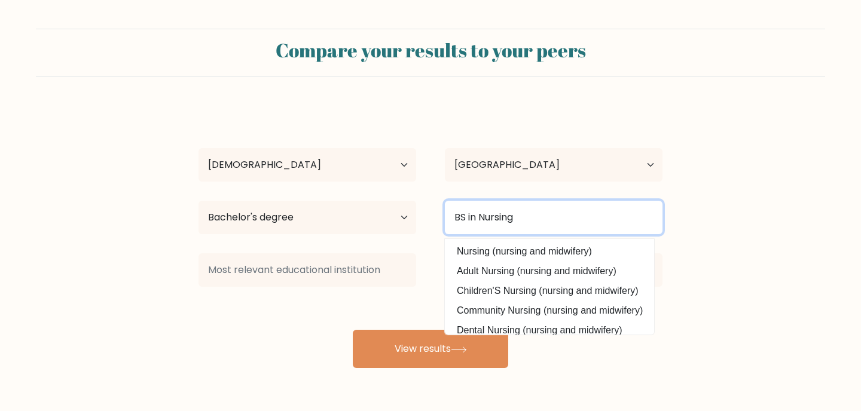
type input "BS in Nursing"
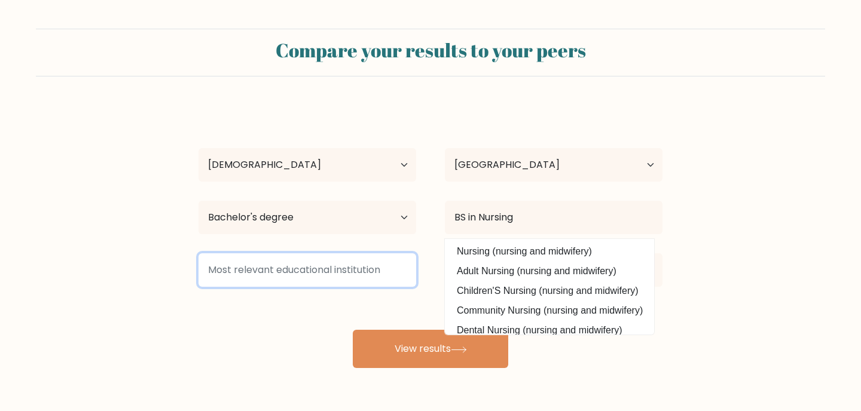
click at [339, 256] on input at bounding box center [307, 269] width 218 height 33
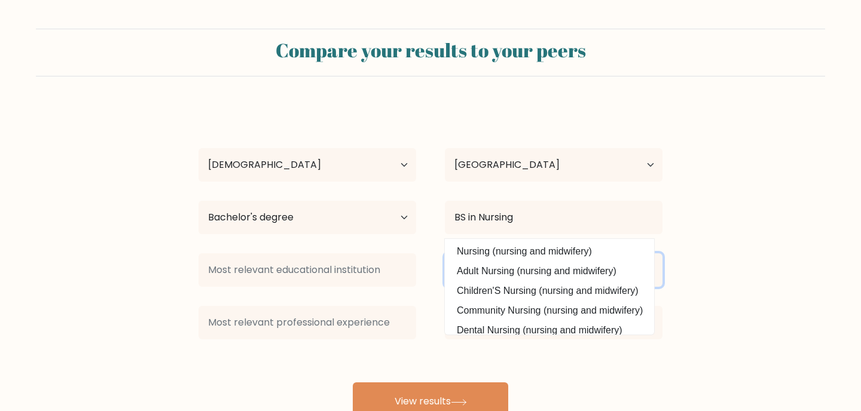
select select "other"
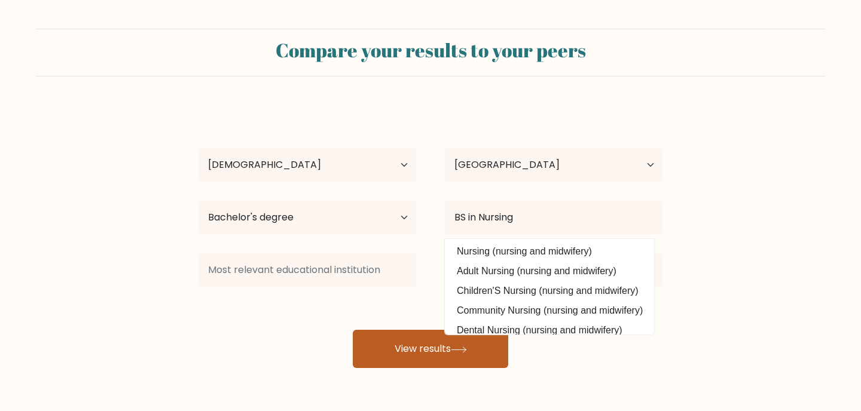
click at [406, 346] on button "View results" at bounding box center [430, 349] width 155 height 38
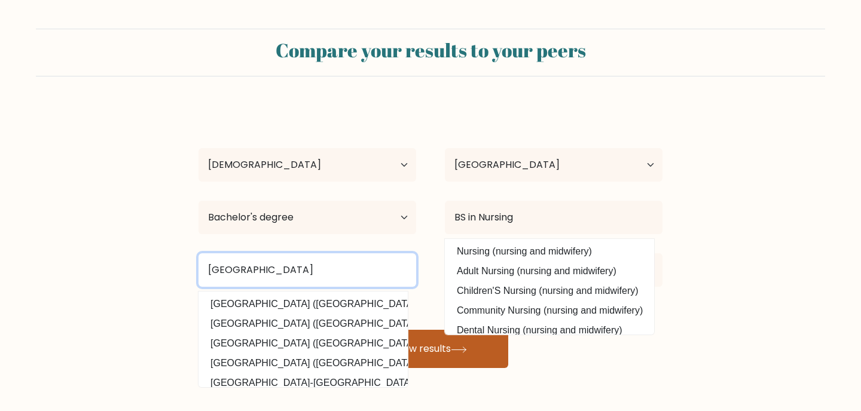
type input "University of St La Salle"
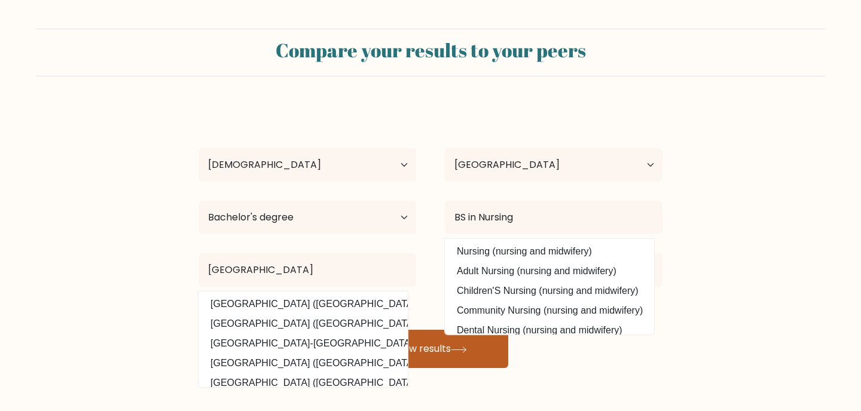
click at [368, 344] on button "View results" at bounding box center [430, 349] width 155 height 38
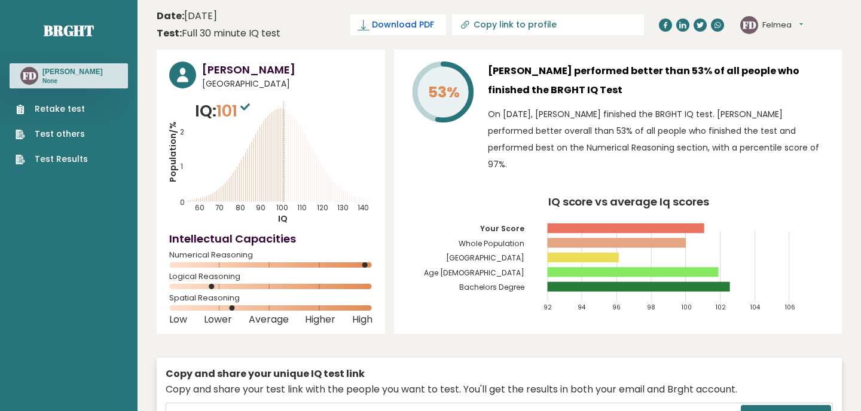
click at [378, 27] on span "Download PDF" at bounding box center [403, 25] width 62 height 13
